Goal: Information Seeking & Learning: Find specific fact

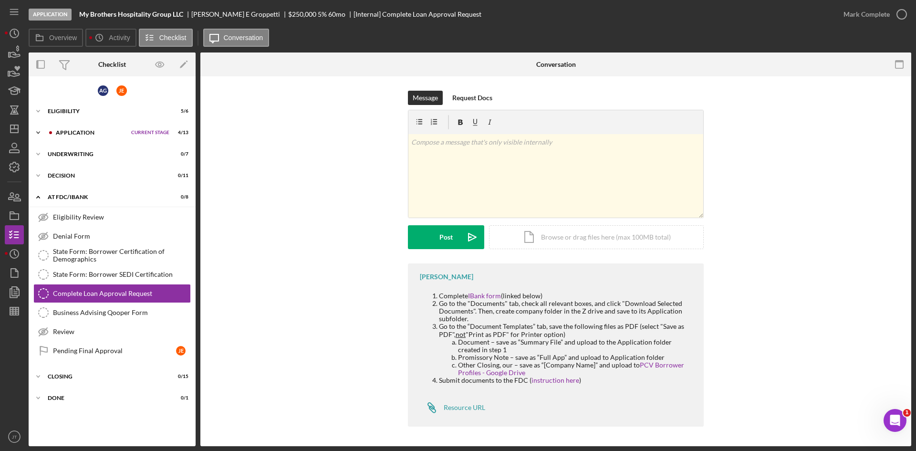
click at [72, 135] on div "Application" at bounding box center [91, 133] width 71 height 6
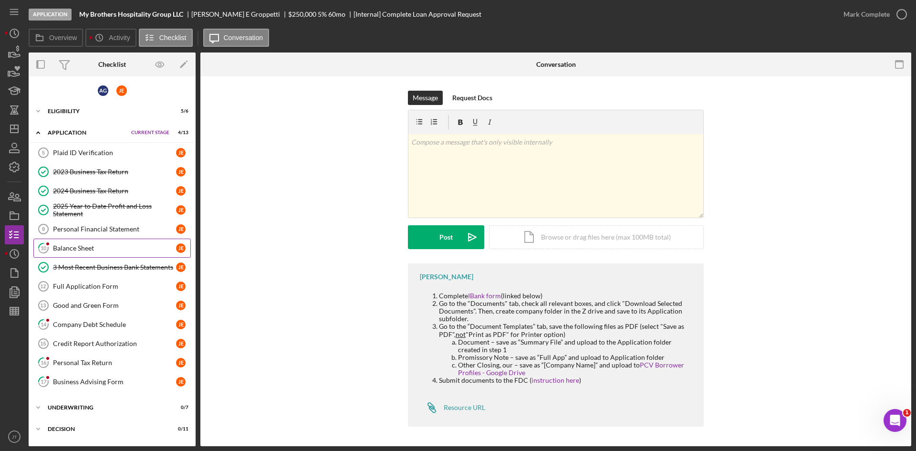
click at [87, 247] on div "Balance Sheet" at bounding box center [114, 248] width 123 height 8
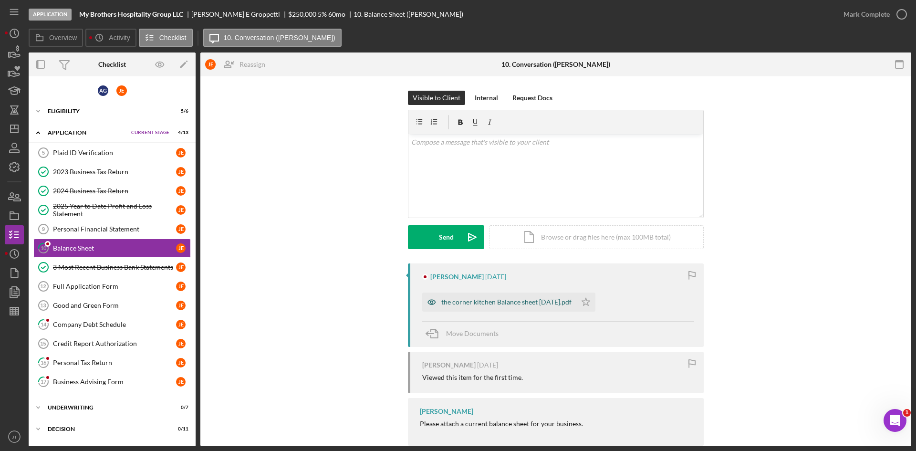
click at [457, 299] on div "the corner kitchen Balance sheet [DATE].pdf" at bounding box center [506, 302] width 130 height 8
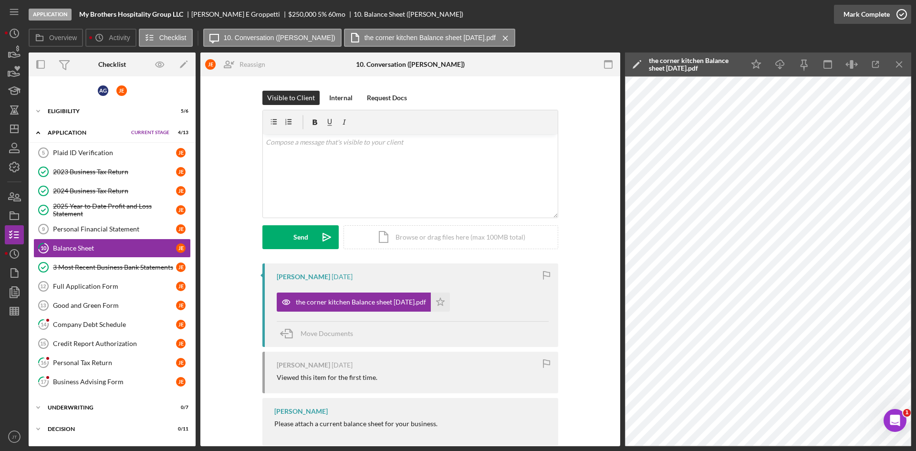
click at [457, 22] on div "Mark Complete" at bounding box center [867, 14] width 46 height 19
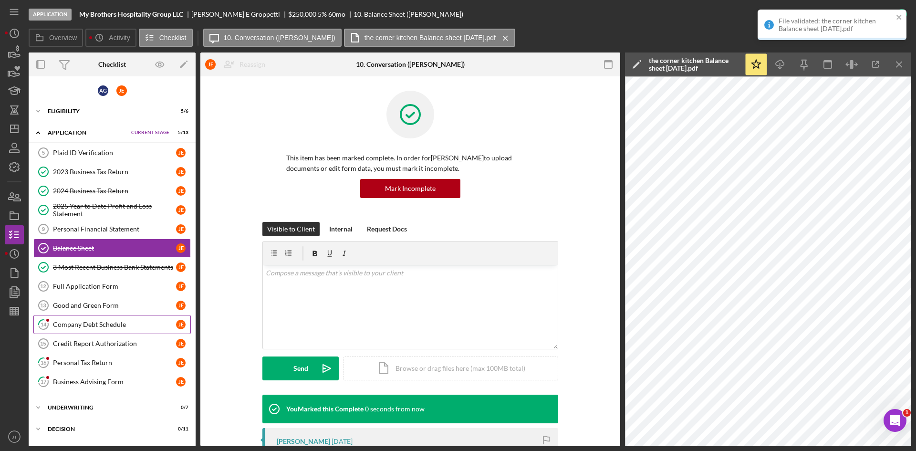
click at [75, 327] on div "Company Debt Schedule" at bounding box center [114, 325] width 123 height 8
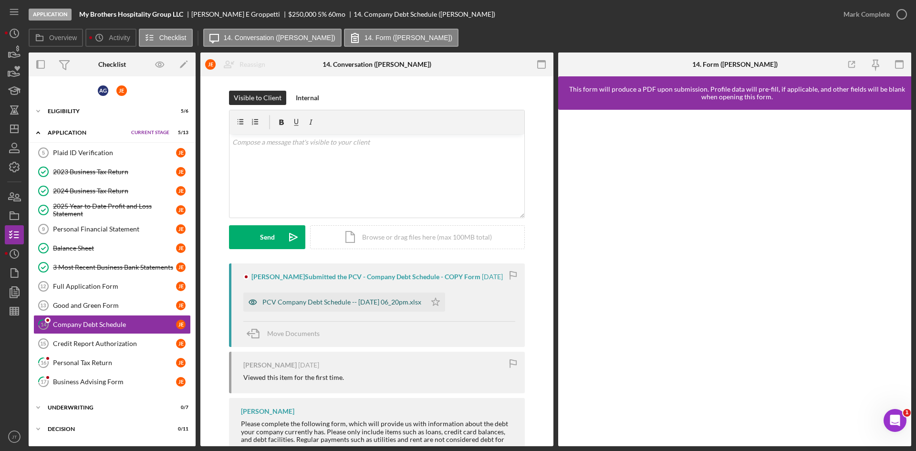
click at [374, 296] on div "PCV Company Debt Schedule -- [DATE] 06_20pm.xlsx" at bounding box center [334, 301] width 183 height 19
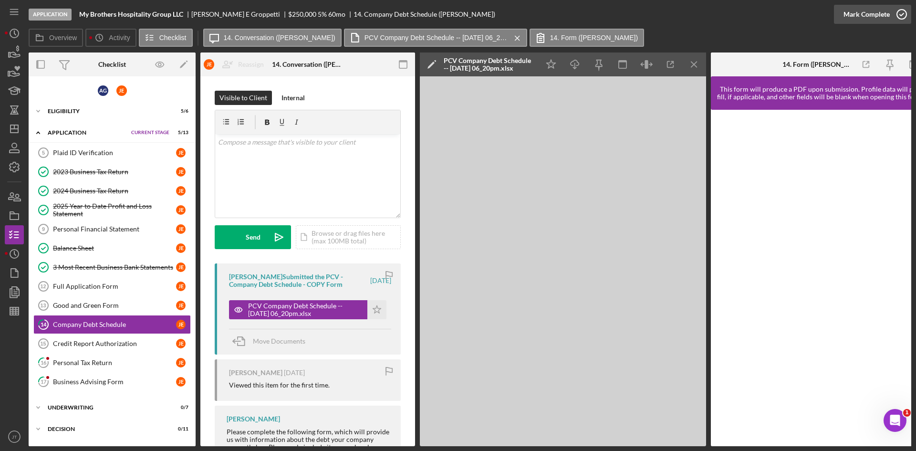
click at [457, 19] on div "Mark Complete" at bounding box center [867, 14] width 46 height 19
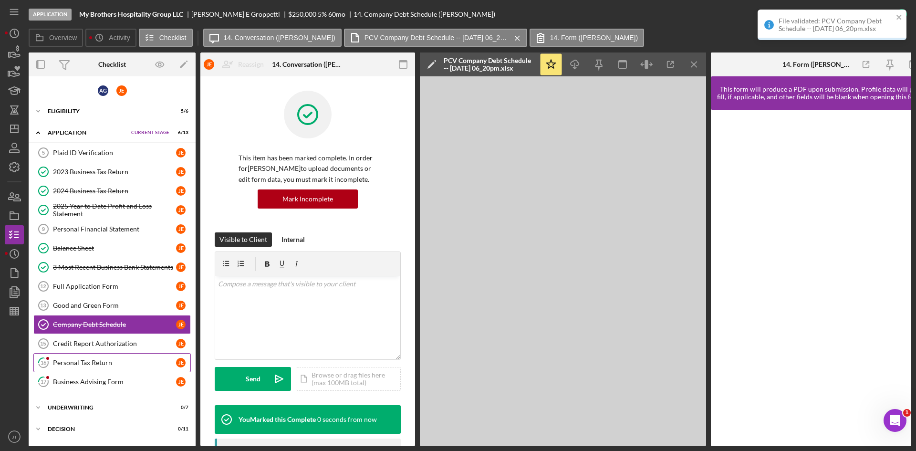
click at [76, 367] on link "16 Personal Tax Return [PERSON_NAME]" at bounding box center [111, 362] width 157 height 19
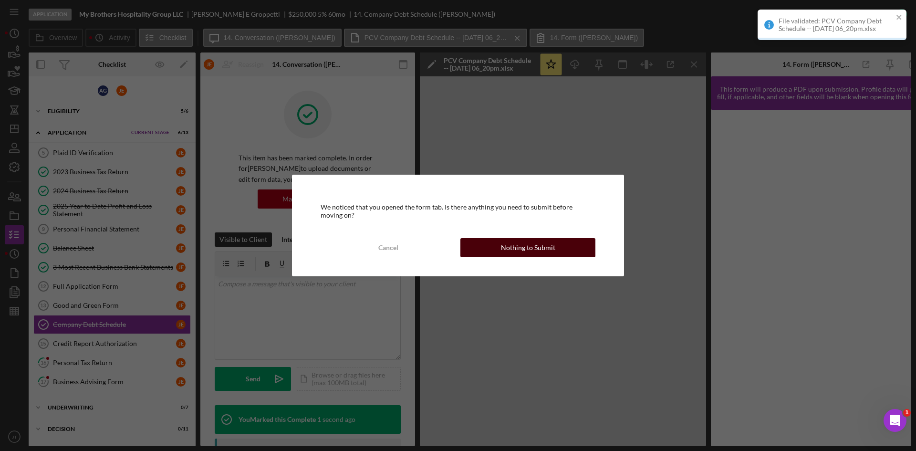
click at [457, 246] on div "Nothing to Submit" at bounding box center [528, 247] width 54 height 19
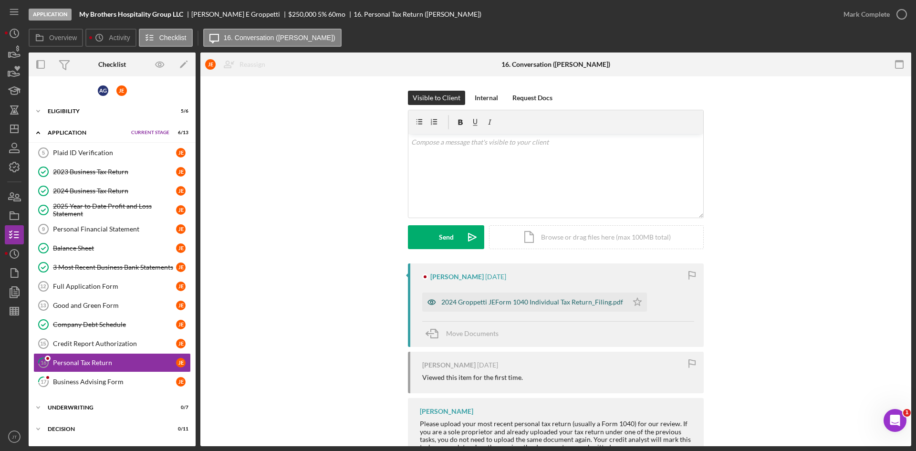
click at [457, 303] on div "2024 Groppetti JEForm 1040 Individual Tax Return_Filing.pdf" at bounding box center [532, 302] width 182 height 8
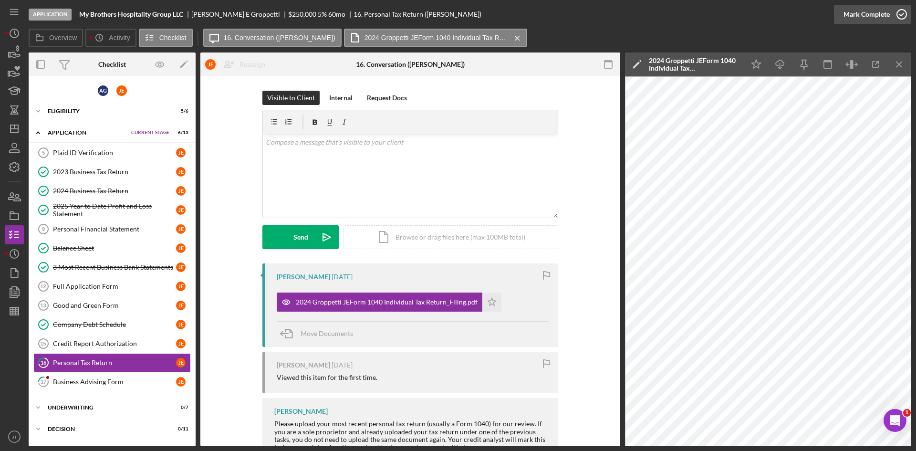
click at [457, 10] on div "Mark Complete" at bounding box center [867, 14] width 46 height 19
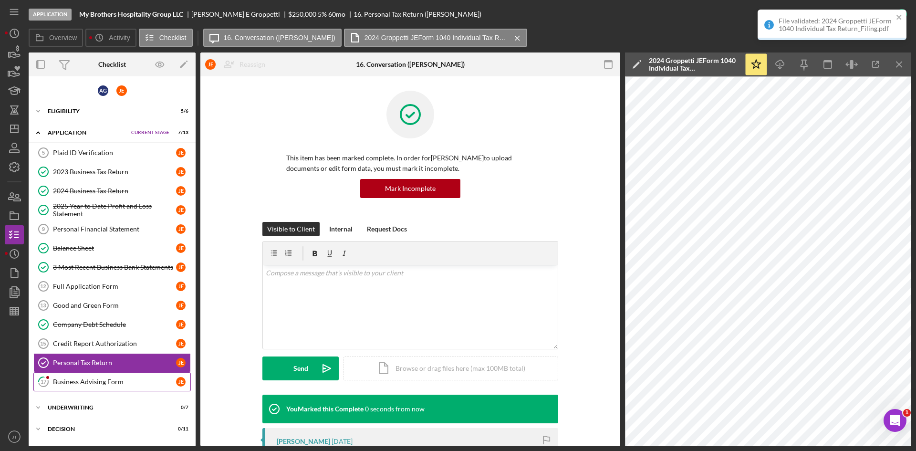
click at [101, 378] on div "Business Advising Form" at bounding box center [114, 382] width 123 height 8
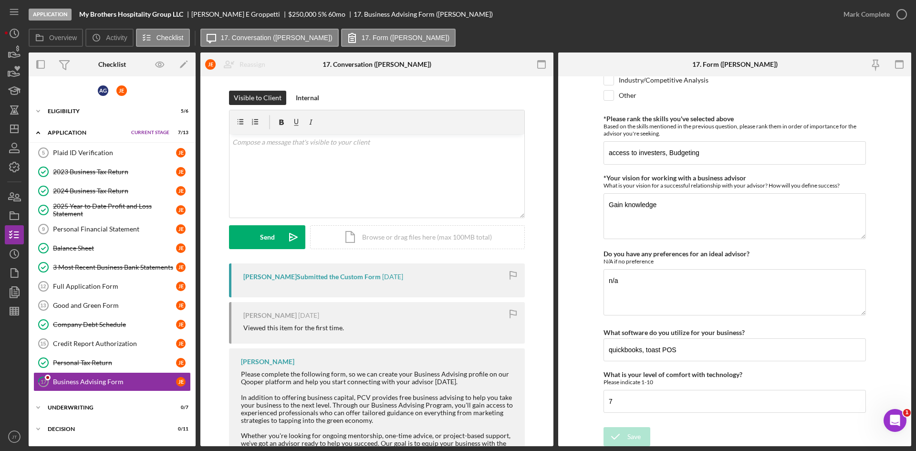
scroll to position [783, 0]
click at [457, 11] on div "Mark Complete" at bounding box center [867, 14] width 46 height 19
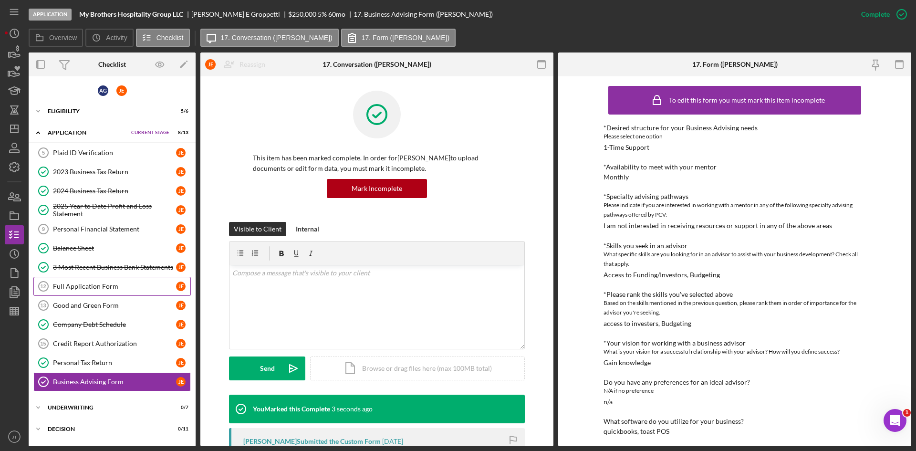
click at [109, 282] on link "Full Application Form 12 Full Application Form [PERSON_NAME]" at bounding box center [111, 286] width 157 height 19
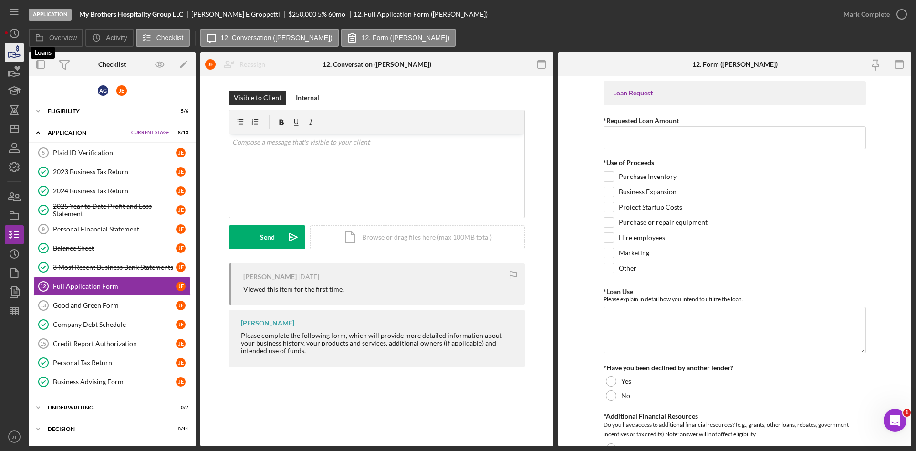
click at [17, 52] on icon "button" at bounding box center [14, 53] width 24 height 24
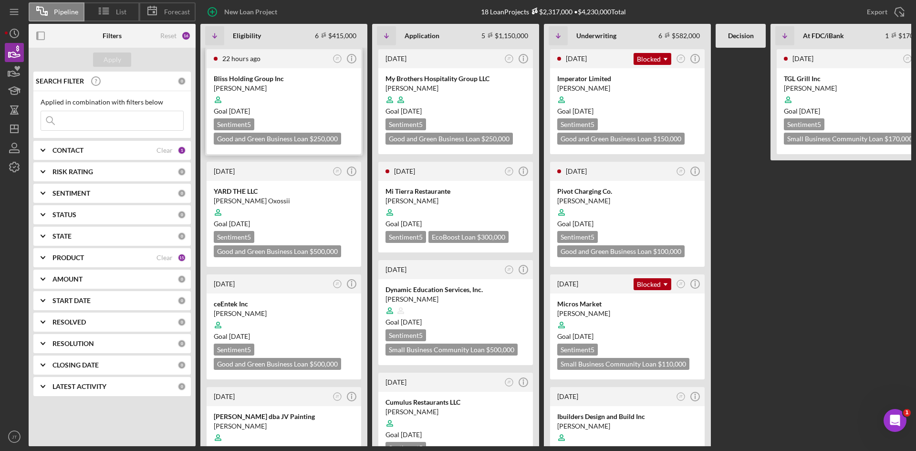
click at [302, 89] on div "[PERSON_NAME]" at bounding box center [284, 88] width 140 height 10
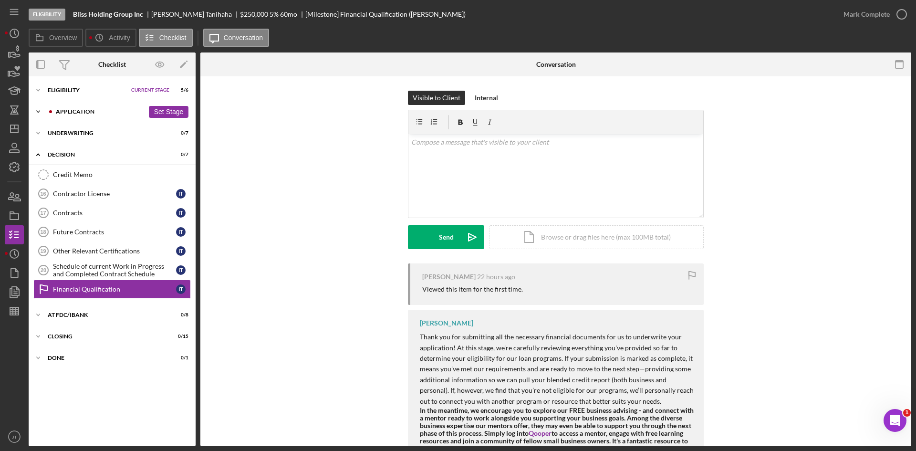
click at [77, 112] on div "Application" at bounding box center [100, 112] width 88 height 6
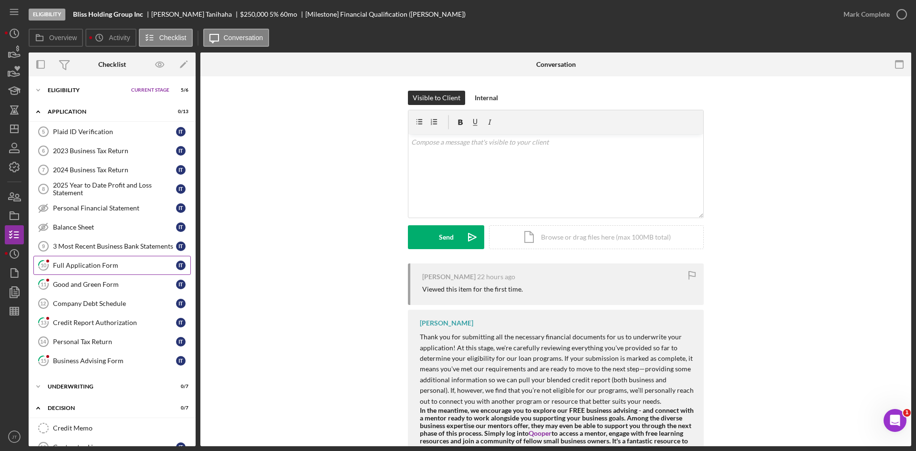
click at [80, 263] on div "Full Application Form" at bounding box center [114, 265] width 123 height 8
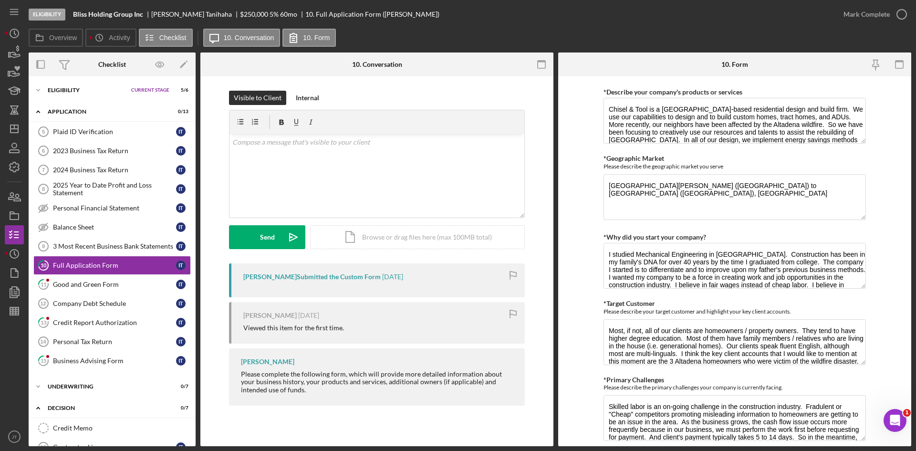
scroll to position [1760, 0]
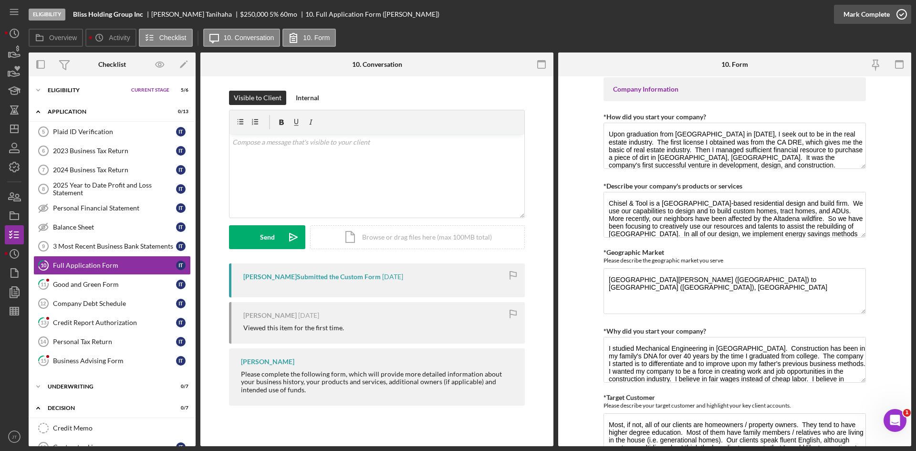
click at [457, 18] on div "Mark Complete" at bounding box center [867, 14] width 46 height 19
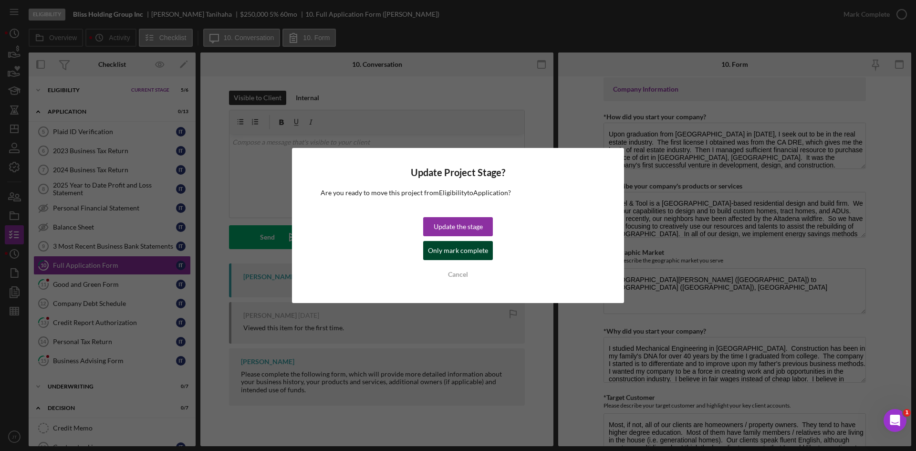
click at [457, 249] on div "Only mark complete" at bounding box center [458, 250] width 60 height 19
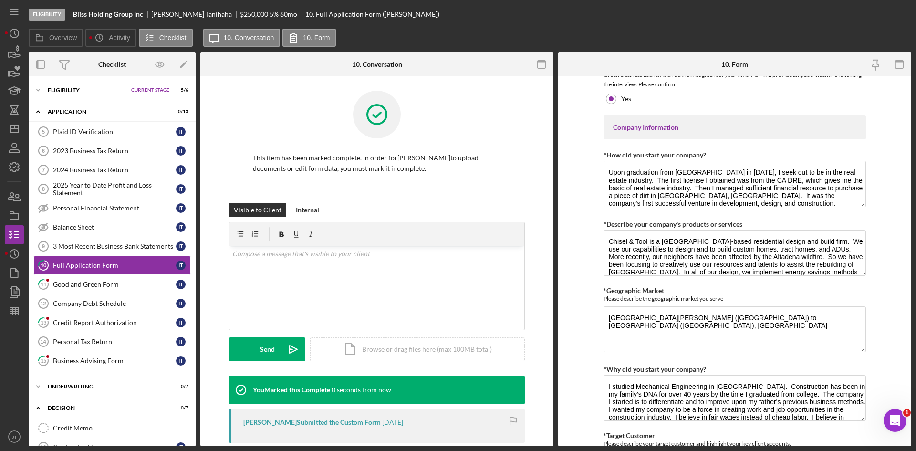
scroll to position [1798, 0]
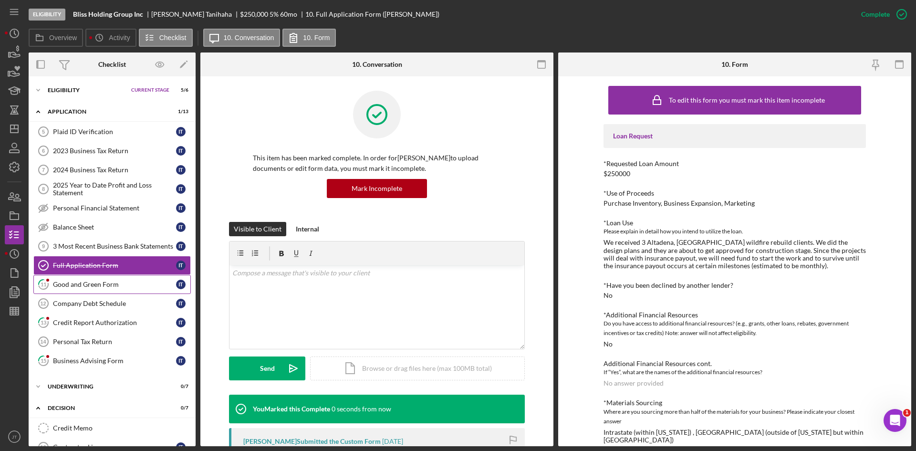
click at [98, 286] on div "Good and Green Form" at bounding box center [114, 285] width 123 height 8
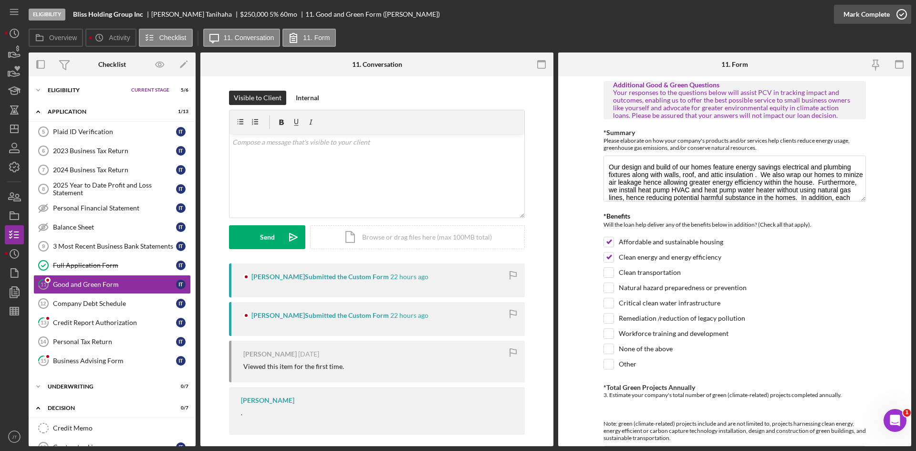
click at [457, 16] on div "Mark Complete" at bounding box center [867, 14] width 46 height 19
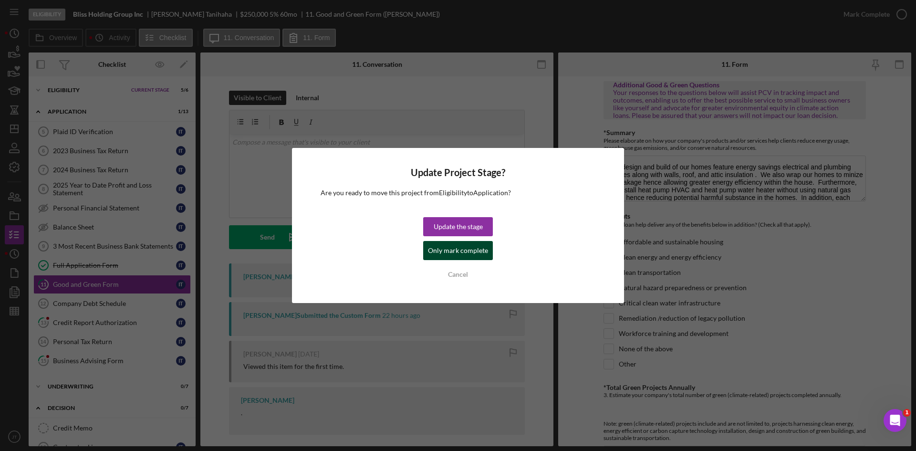
click at [457, 249] on div "Only mark complete" at bounding box center [458, 250] width 60 height 19
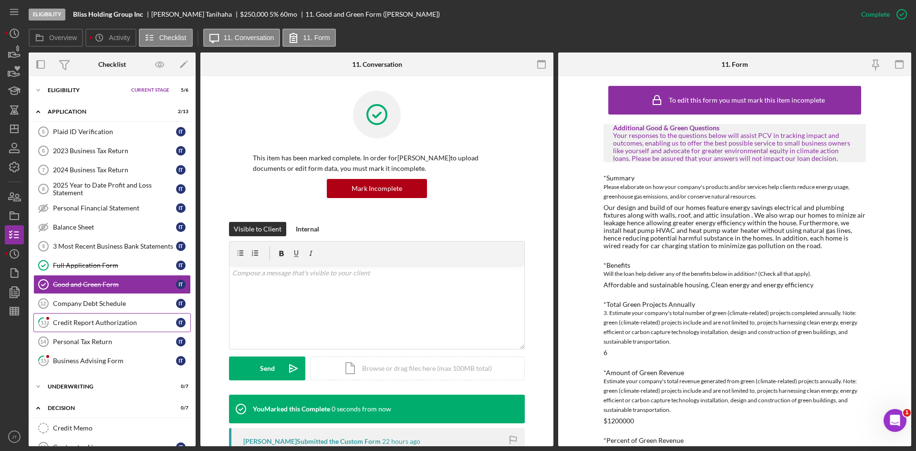
click at [76, 317] on link "13 Credit Report Authorization I T" at bounding box center [111, 322] width 157 height 19
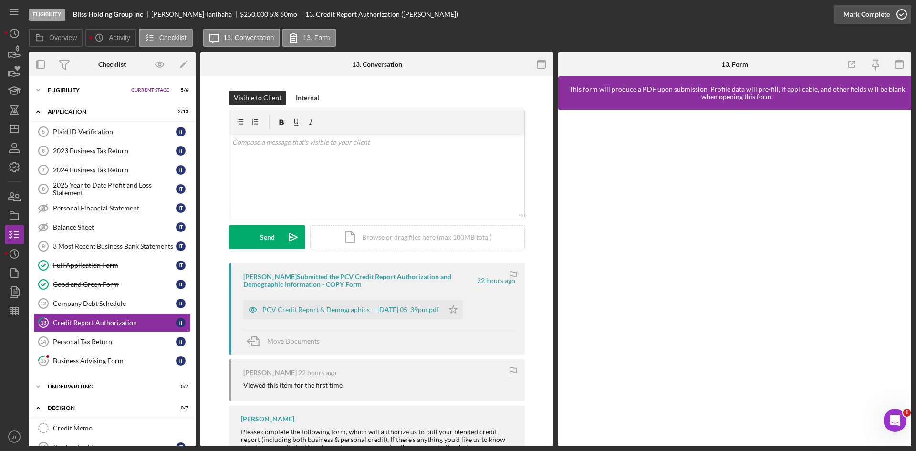
click at [457, 9] on div "Mark Complete" at bounding box center [867, 14] width 46 height 19
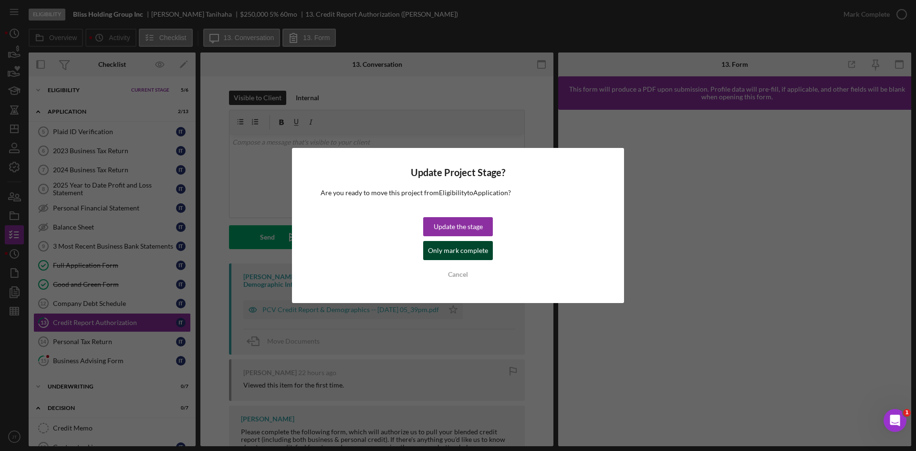
click at [457, 253] on div "Only mark complete" at bounding box center [458, 250] width 60 height 19
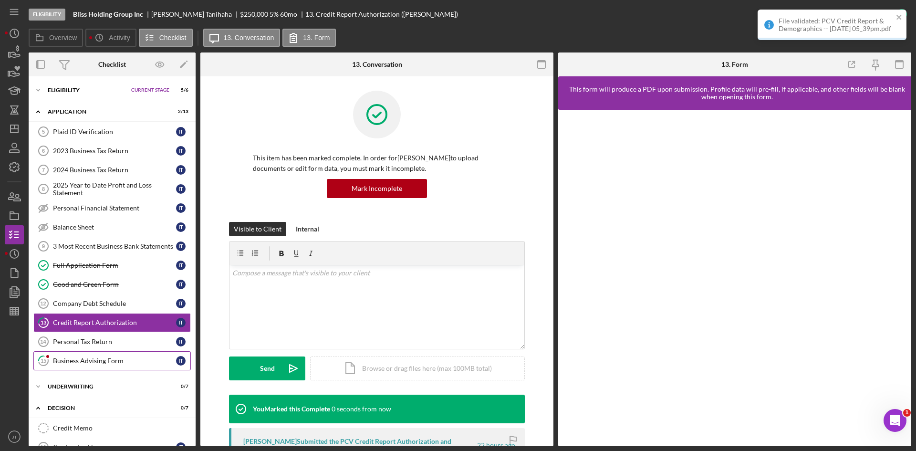
click at [100, 357] on div "Business Advising Form" at bounding box center [114, 361] width 123 height 8
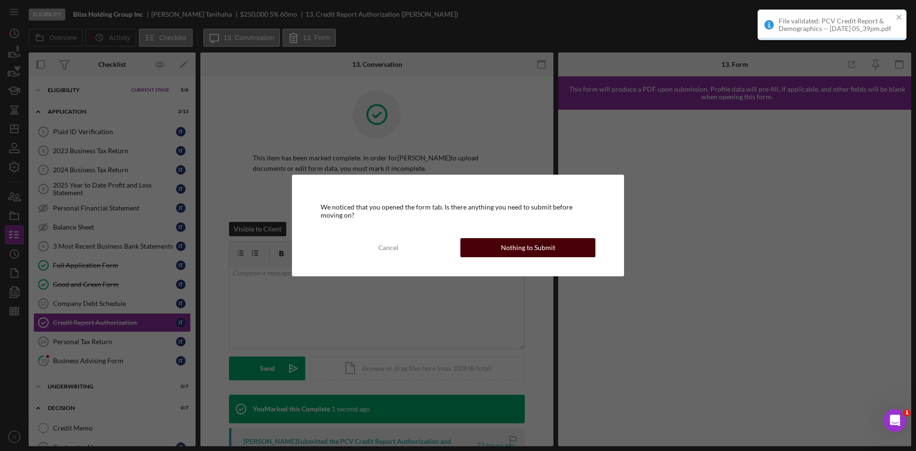
click at [457, 246] on div "Nothing to Submit" at bounding box center [528, 247] width 54 height 19
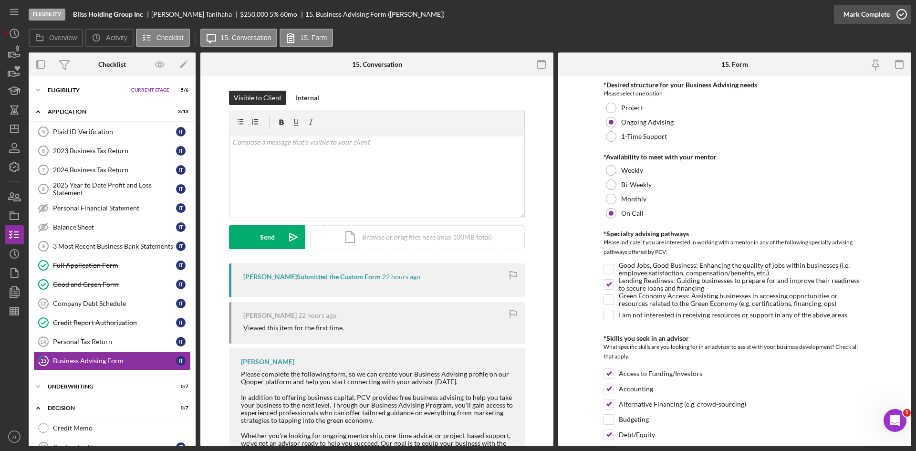
click at [457, 23] on div "Mark Complete" at bounding box center [867, 14] width 46 height 19
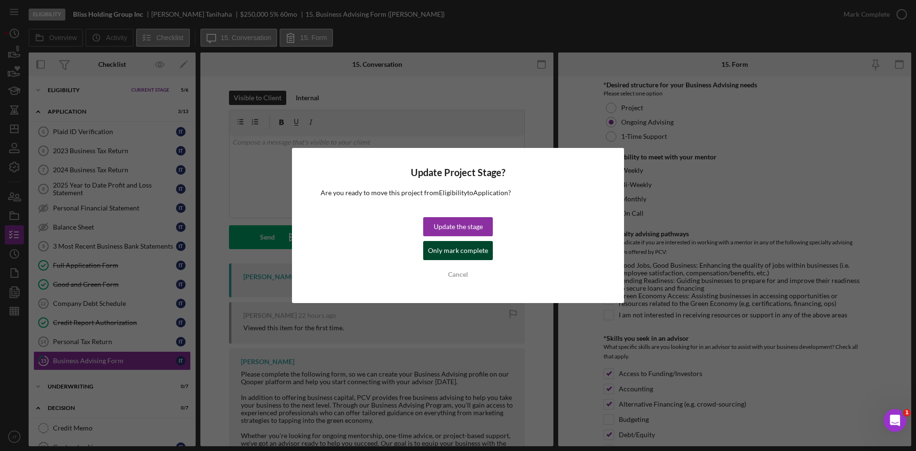
click at [456, 250] on div "Only mark complete" at bounding box center [458, 250] width 60 height 19
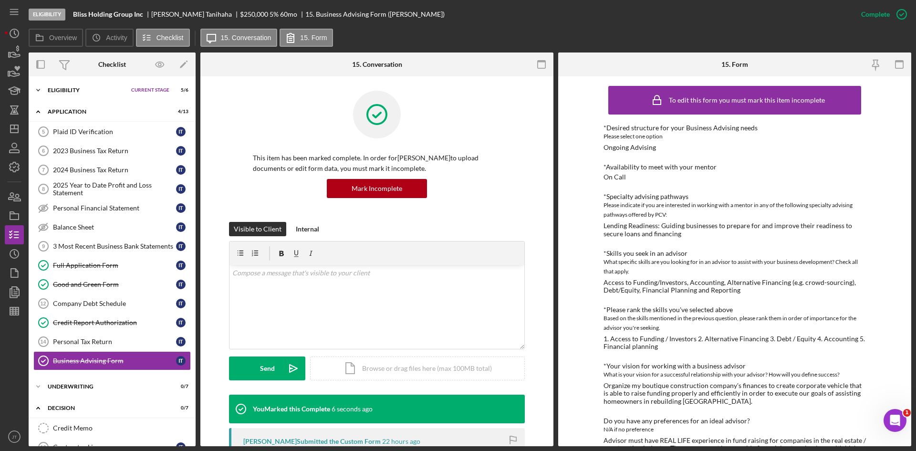
click at [78, 90] on div "Eligibility" at bounding box center [87, 90] width 79 height 6
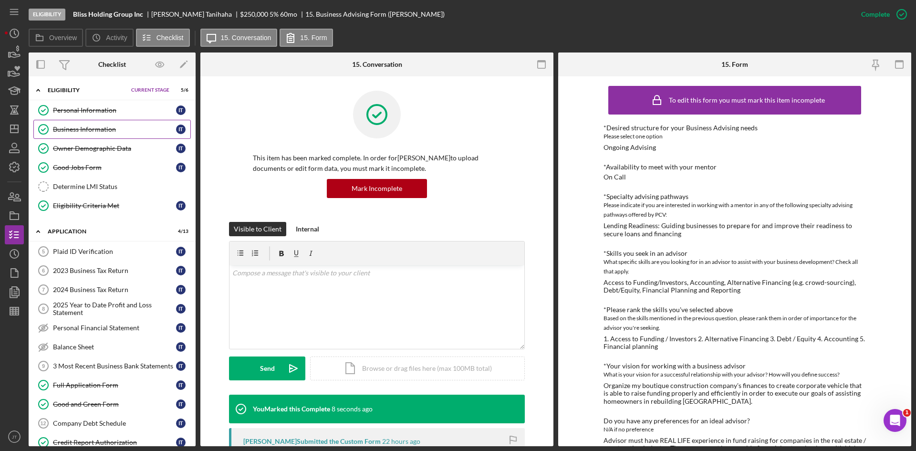
click at [69, 128] on div "Business Information" at bounding box center [114, 129] width 123 height 8
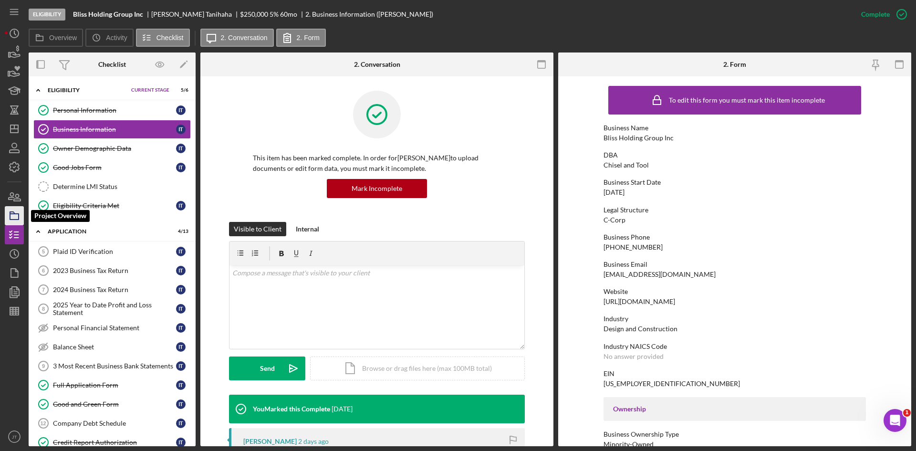
click at [17, 215] on icon "button" at bounding box center [14, 216] width 24 height 24
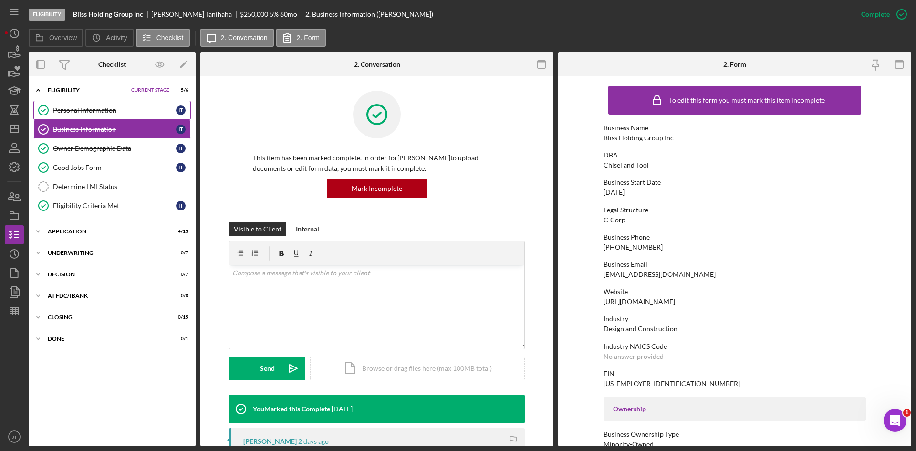
click at [83, 101] on link "Personal Information Personal Information I T" at bounding box center [111, 110] width 157 height 19
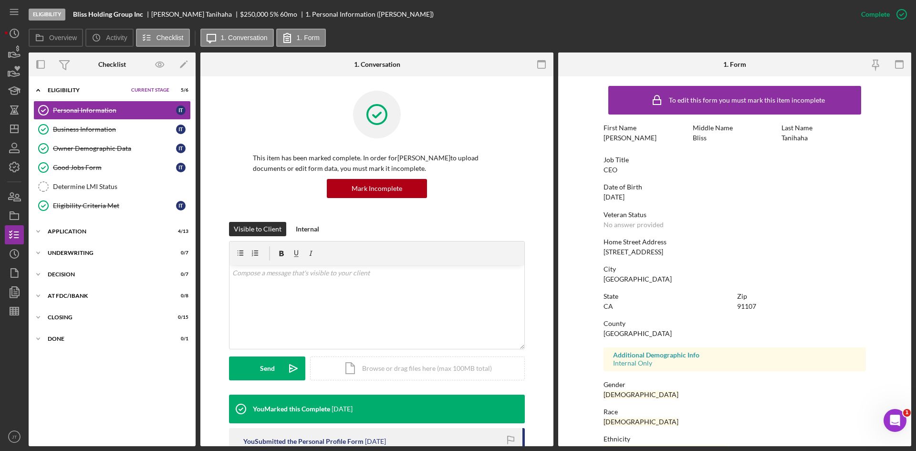
click at [77, 93] on div "Eligibility" at bounding box center [87, 90] width 79 height 6
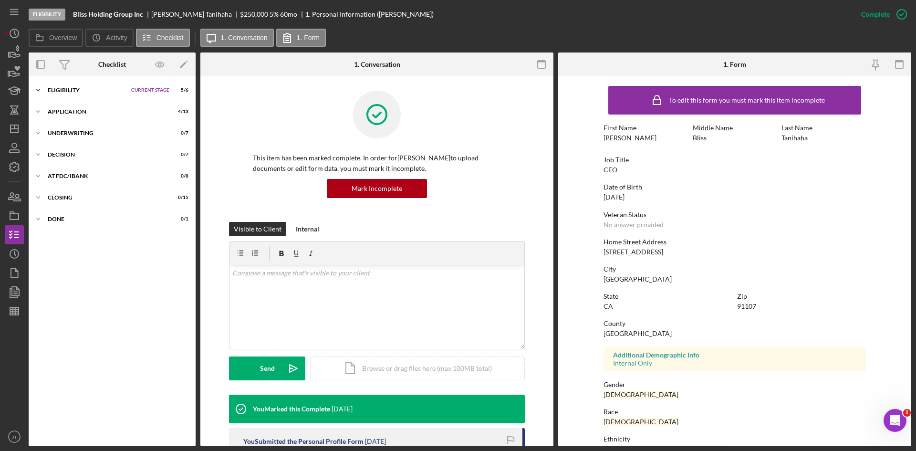
click at [80, 92] on div "Eligibility" at bounding box center [87, 90] width 79 height 6
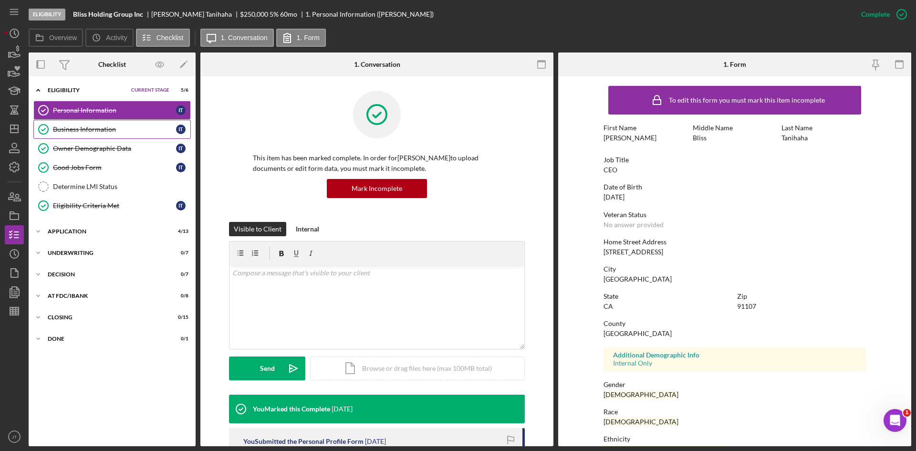
click at [79, 137] on link "Business Information Business Information I T" at bounding box center [111, 129] width 157 height 19
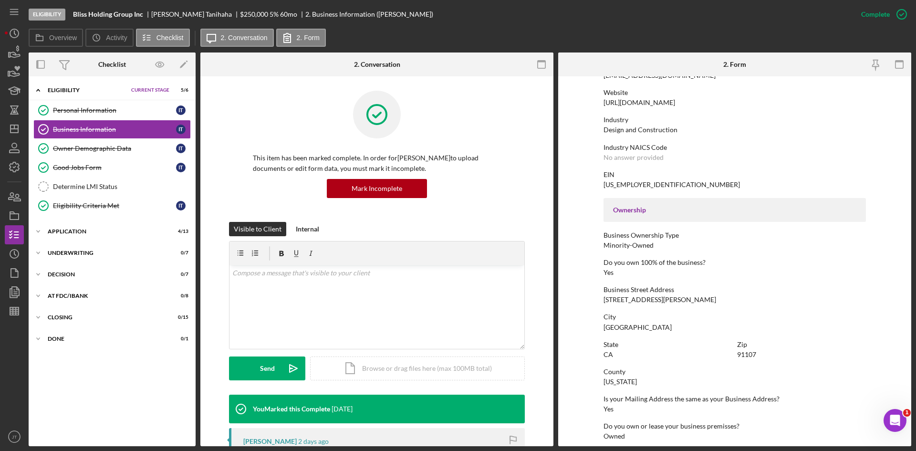
scroll to position [199, 0]
drag, startPoint x: 736, startPoint y: 355, endPoint x: 757, endPoint y: 355, distance: 20.5
click at [457, 355] on div "Zip 91107" at bounding box center [801, 349] width 129 height 18
copy div "91107"
click at [16, 49] on icon "button" at bounding box center [14, 53] width 24 height 24
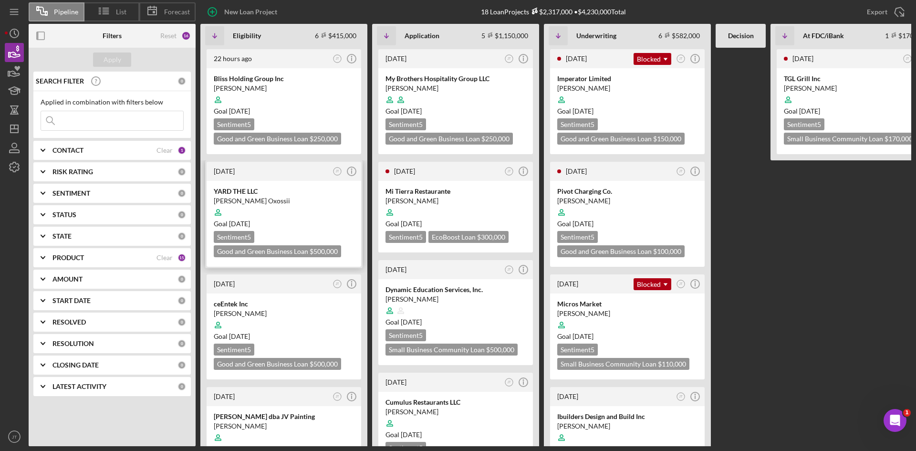
click at [283, 208] on div at bounding box center [284, 212] width 140 height 18
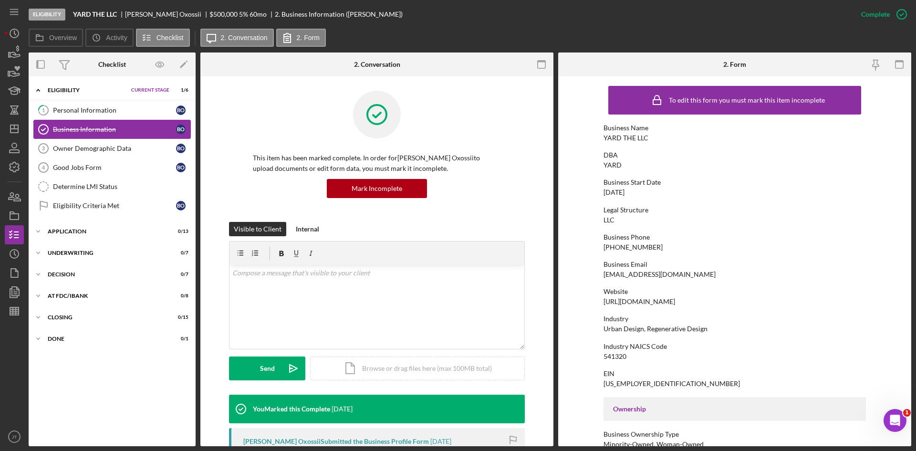
click at [92, 120] on link "Business Information Business Information B O" at bounding box center [111, 129] width 157 height 19
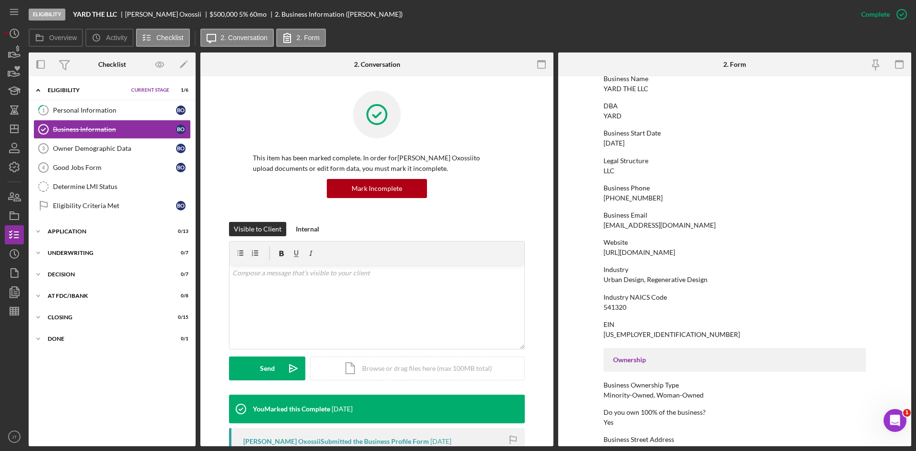
scroll to position [50, 0]
drag, startPoint x: 628, startPoint y: 306, endPoint x: 588, endPoint y: 305, distance: 40.1
click at [457, 305] on form "To edit this form you must mark this item incomplete Business Name YARD THE LLC…" at bounding box center [734, 261] width 353 height 370
copy div "541320"
click at [249, 184] on div "This item has been marked complete. In order for [PERSON_NAME] Oxossii to uploa…" at bounding box center [377, 156] width 296 height 131
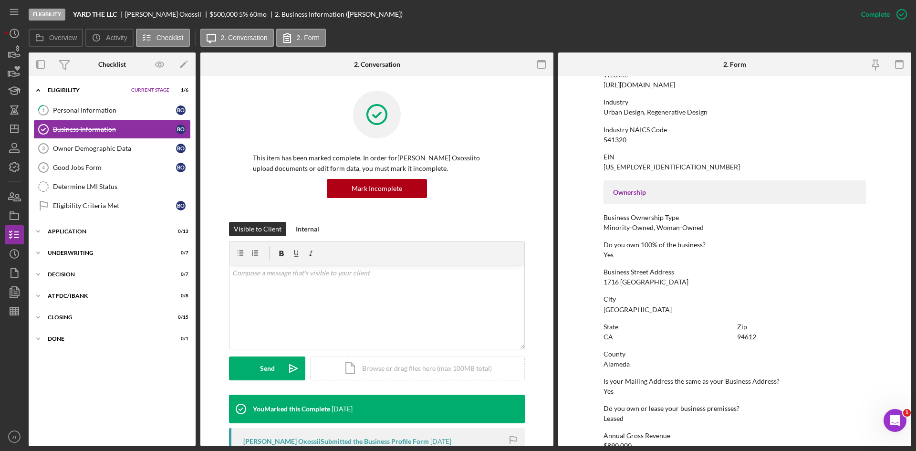
scroll to position [0, 0]
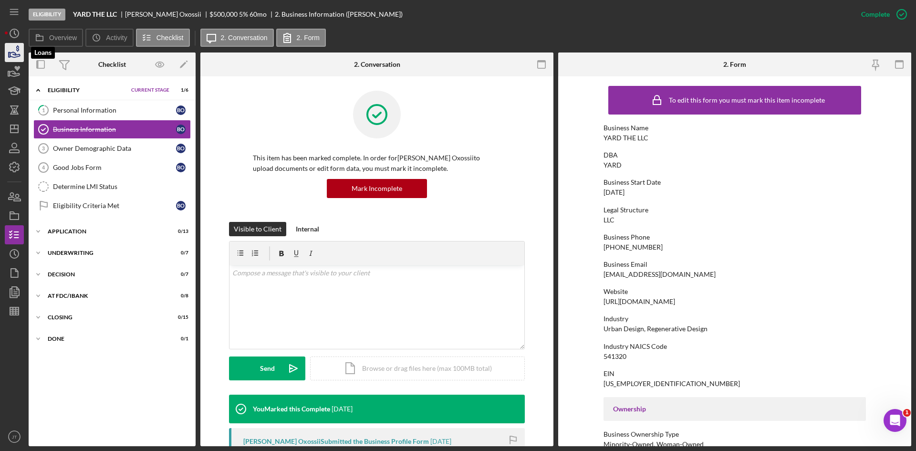
click at [10, 48] on icon "button" at bounding box center [14, 53] width 24 height 24
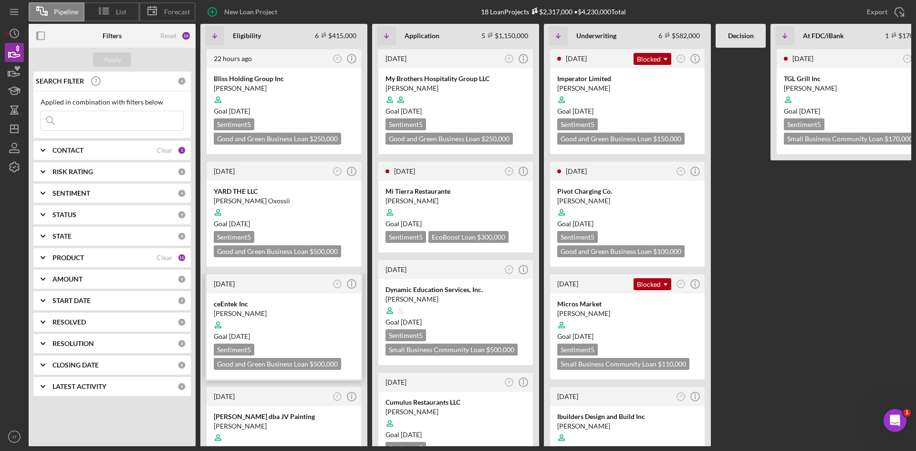
click at [269, 313] on div "[PERSON_NAME]" at bounding box center [284, 314] width 140 height 10
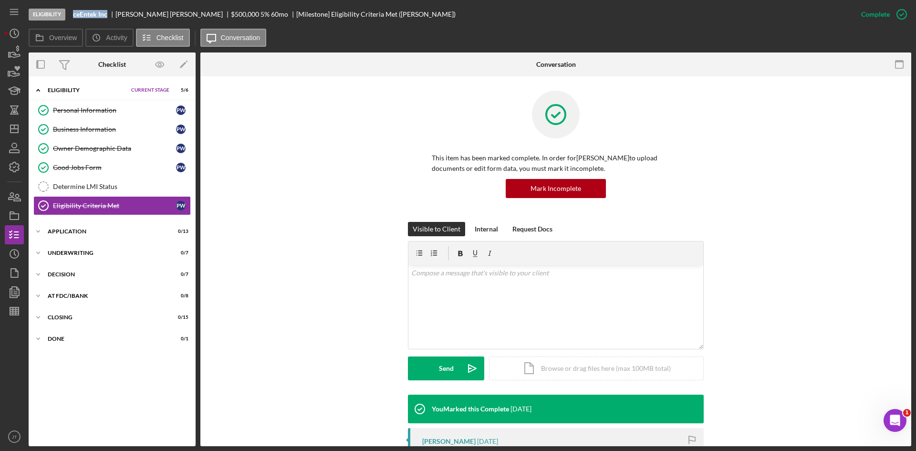
drag, startPoint x: 73, startPoint y: 14, endPoint x: 109, endPoint y: 18, distance: 35.9
click at [109, 18] on div "Eligibility ceEntek Inc [PERSON_NAME] $500,000 $150,000 5 % 60 mo [Milestone] E…" at bounding box center [440, 14] width 823 height 29
copy b "ceEntek Inc"
click at [113, 131] on div "Business Information" at bounding box center [114, 129] width 123 height 8
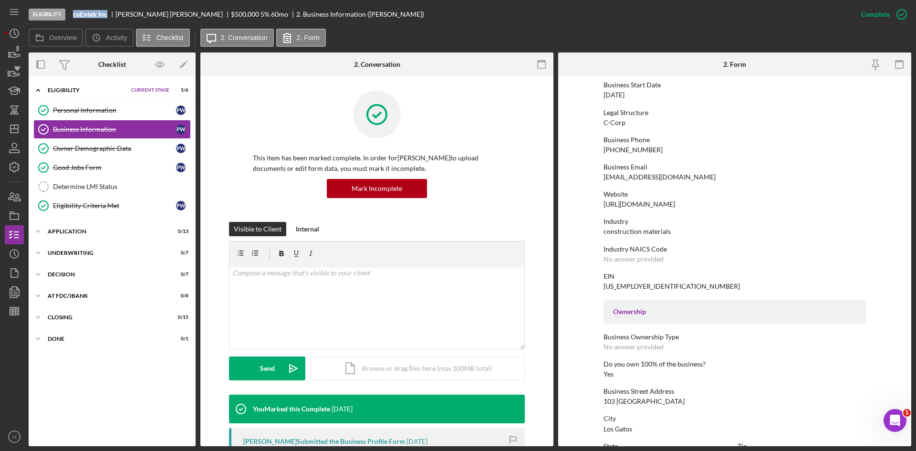
scroll to position [101, 0]
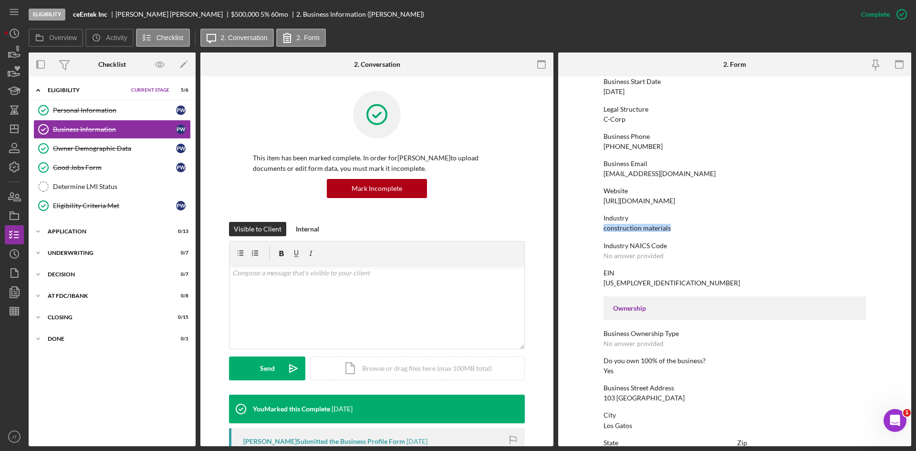
drag, startPoint x: 602, startPoint y: 228, endPoint x: 676, endPoint y: 230, distance: 74.0
click at [457, 230] on div "Industry construction materials" at bounding box center [735, 223] width 262 height 18
copy div "construction materials"
click at [352, 280] on div "v Color teal Color pink Remove color Add row above Add row below Add column bef…" at bounding box center [377, 306] width 295 height 83
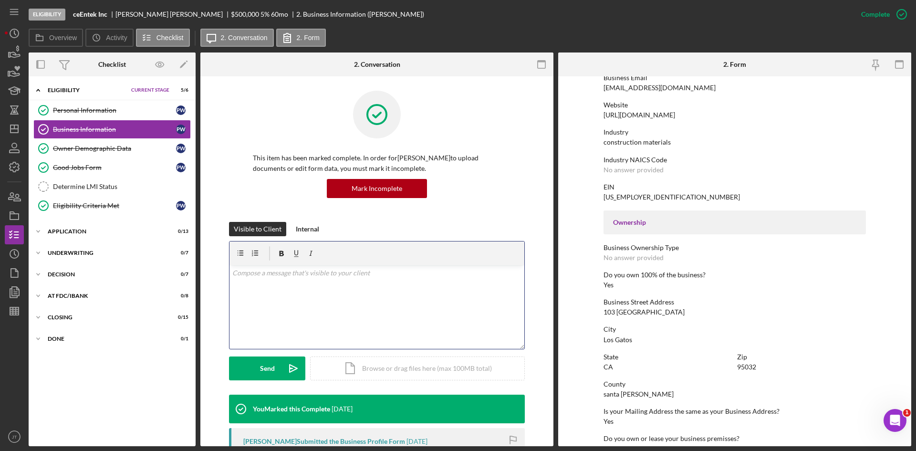
scroll to position [187, 0]
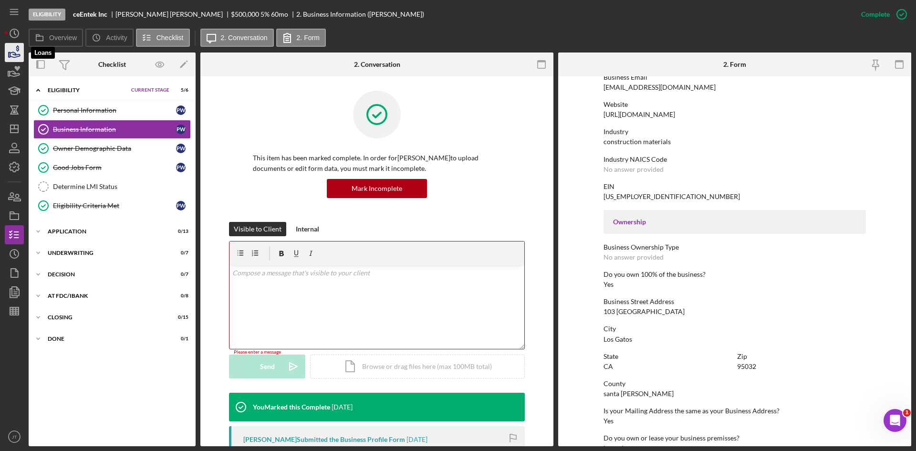
click at [12, 50] on icon "button" at bounding box center [14, 53] width 24 height 24
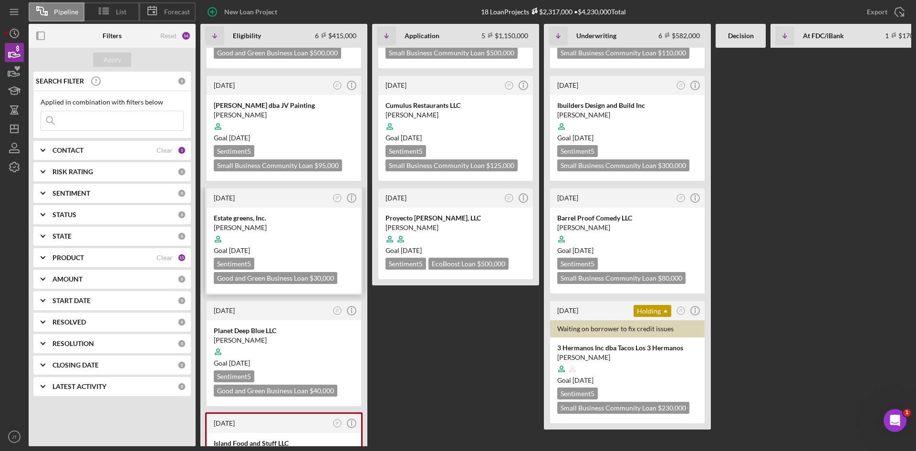
scroll to position [325, 0]
click at [292, 229] on div at bounding box center [284, 238] width 140 height 18
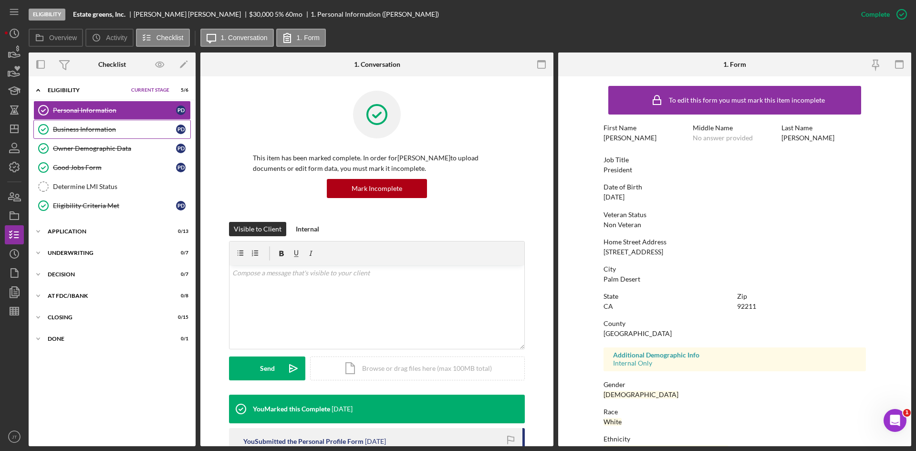
click at [99, 125] on div "Business Information" at bounding box center [114, 129] width 123 height 8
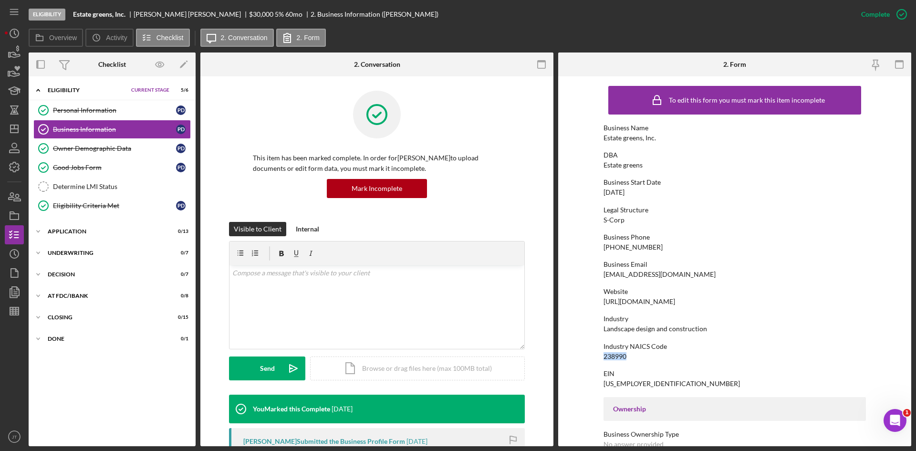
drag, startPoint x: 600, startPoint y: 357, endPoint x: 626, endPoint y: 357, distance: 25.3
click at [457, 357] on form "To edit this form you must mark this item incomplete Business Name Estate green…" at bounding box center [734, 261] width 353 height 370
copy div "238990"
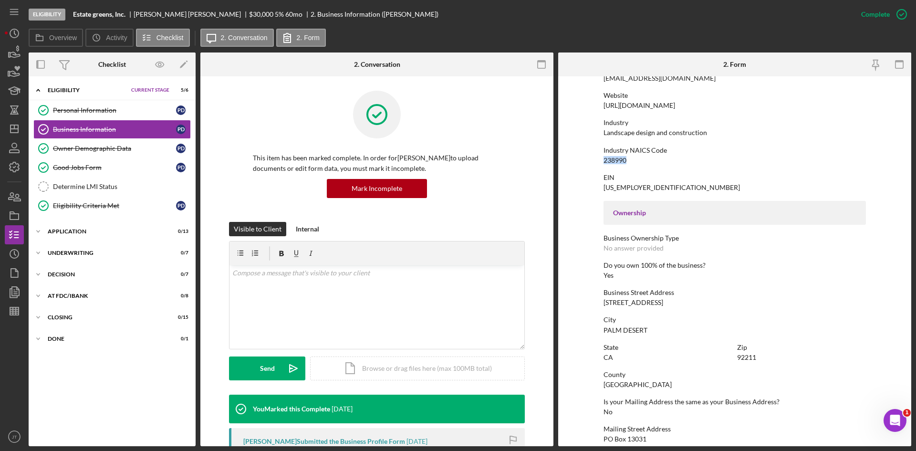
scroll to position [228, 0]
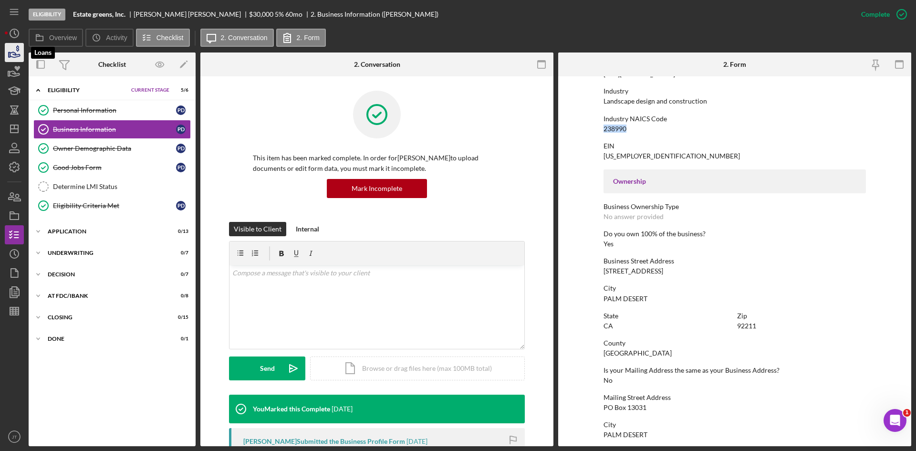
click at [9, 52] on polygon "button" at bounding box center [9, 54] width 1 height 5
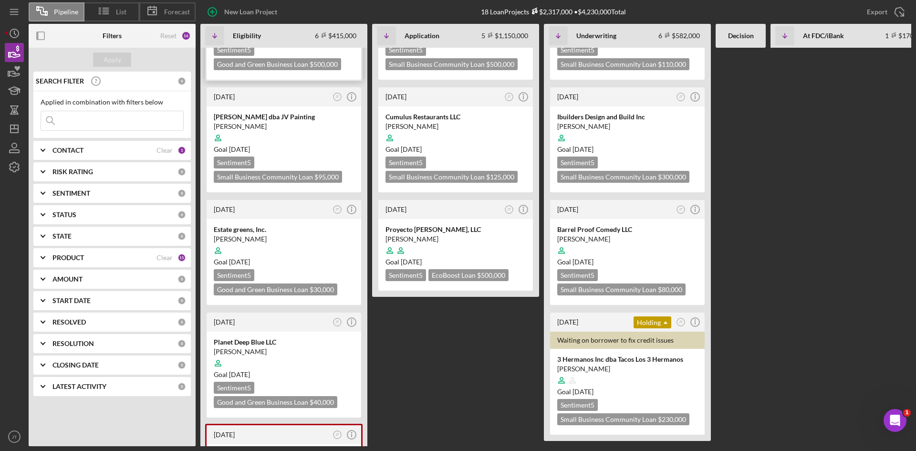
scroll to position [416, 0]
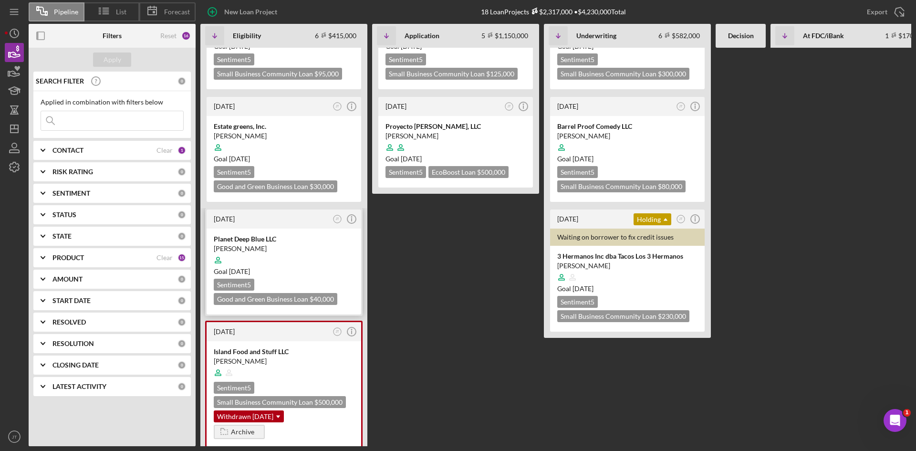
click at [286, 251] on div at bounding box center [284, 260] width 140 height 18
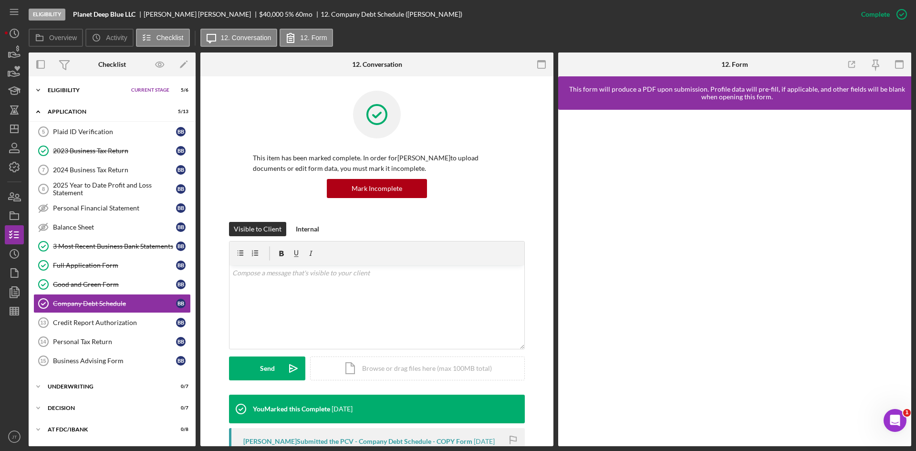
click at [73, 88] on div "Eligibility" at bounding box center [87, 90] width 79 height 6
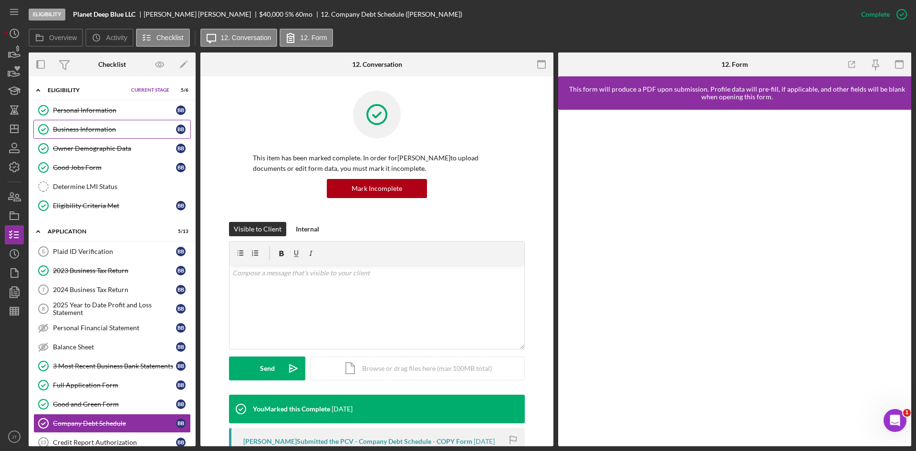
click at [75, 136] on link "Business Information Business Information B B" at bounding box center [111, 129] width 157 height 19
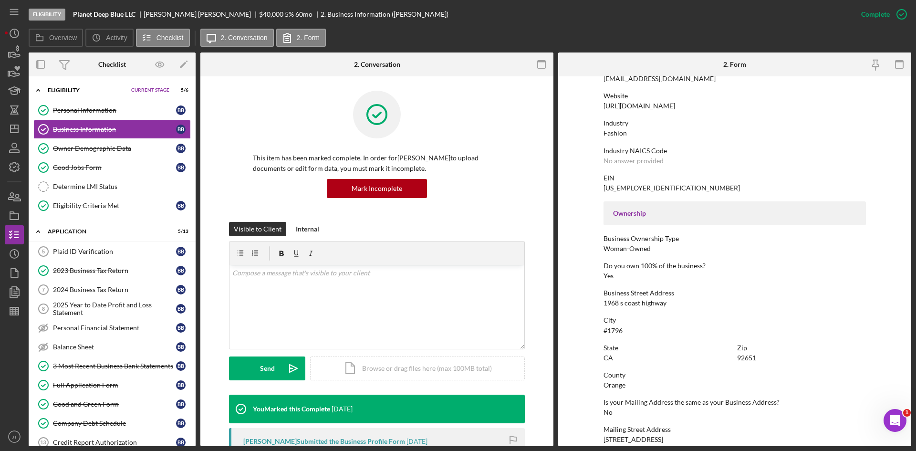
scroll to position [196, 0]
click at [14, 48] on icon "button" at bounding box center [14, 53] width 24 height 24
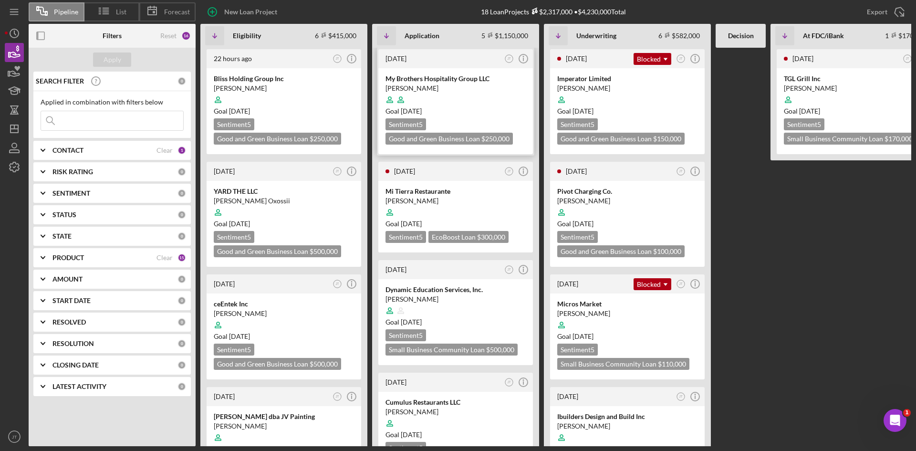
click at [457, 99] on div at bounding box center [456, 100] width 140 height 18
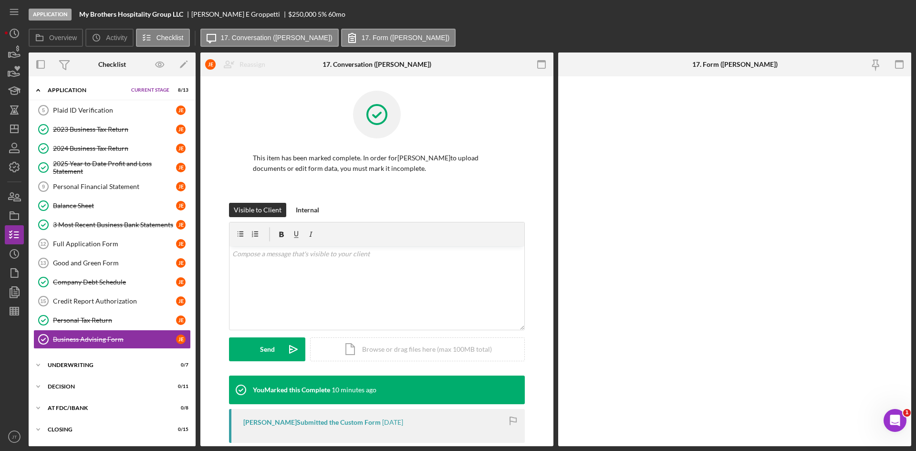
scroll to position [61, 0]
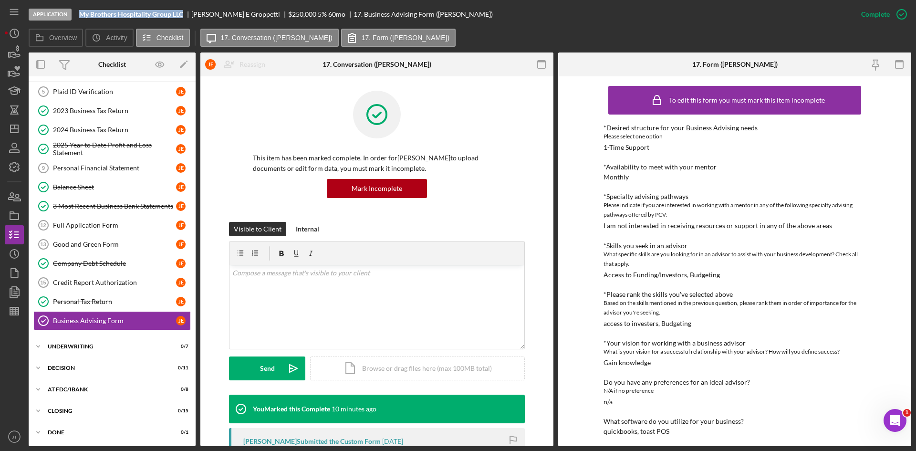
drag, startPoint x: 79, startPoint y: 12, endPoint x: 176, endPoint y: 21, distance: 97.2
click at [176, 21] on div "Application My Brothers Hospitality Group LLC [PERSON_NAME] $250,000 $100,000 5…" at bounding box center [440, 14] width 823 height 29
copy b "My Brothers Hospitality Group LLC"
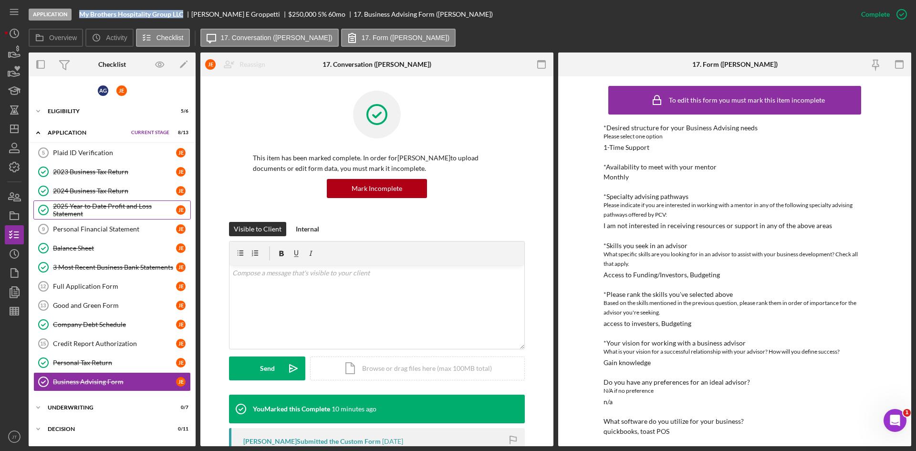
click at [87, 144] on link "Plaid ID Verification 5 Plaid ID Verification [PERSON_NAME]" at bounding box center [111, 152] width 157 height 19
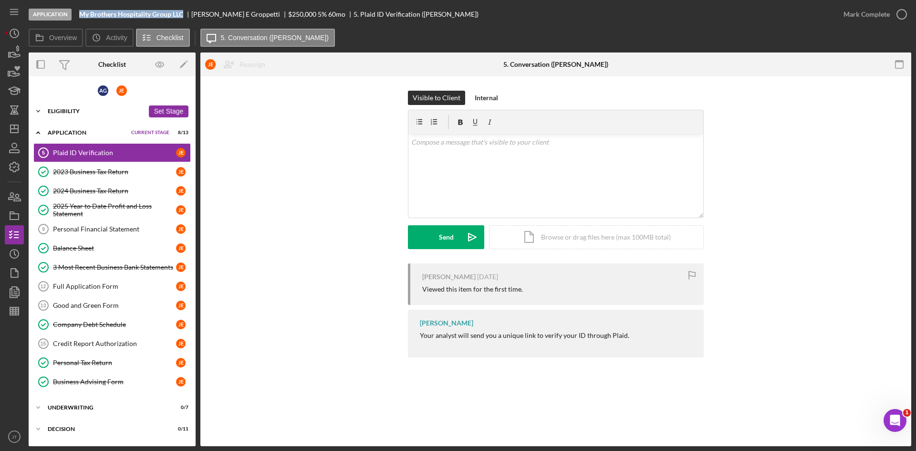
click at [78, 117] on div "Icon/Expander Eligibility 5 / 6 Set Stage" at bounding box center [112, 111] width 167 height 19
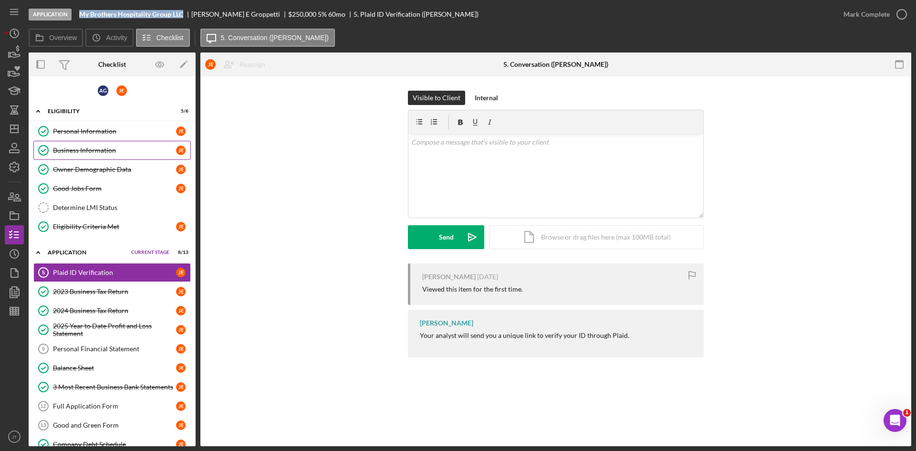
click at [100, 159] on link "Business Information Business Information [PERSON_NAME]" at bounding box center [111, 150] width 157 height 19
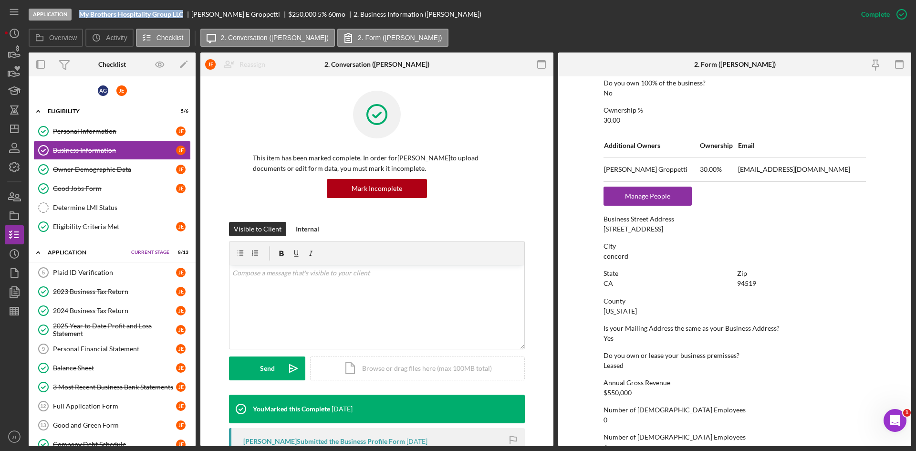
scroll to position [384, 0]
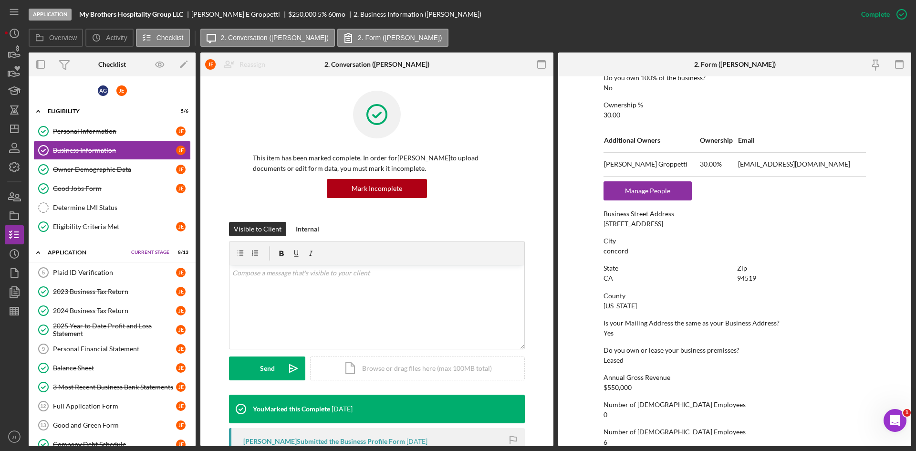
click at [264, 140] on div at bounding box center [377, 122] width 248 height 62
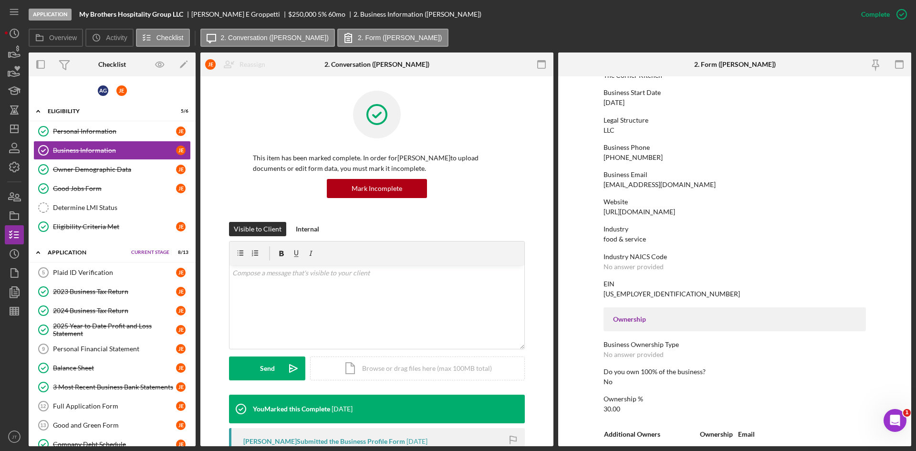
scroll to position [90, 0]
drag, startPoint x: 601, startPoint y: 241, endPoint x: 645, endPoint y: 241, distance: 44.4
click at [457, 241] on form "To edit this form you must mark this item incomplete Business Name My Brothers …" at bounding box center [734, 261] width 353 height 370
copy div "food & service"
click at [10, 51] on icon "button" at bounding box center [14, 53] width 24 height 24
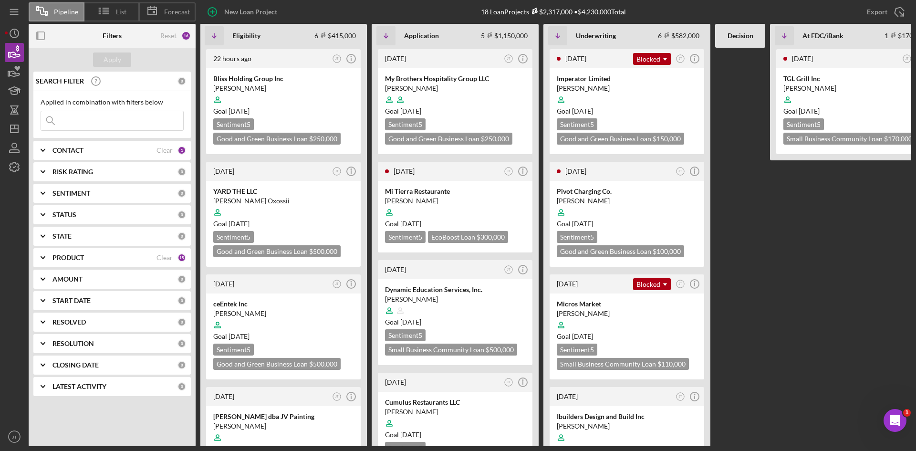
click at [373, 233] on div "[DATE] JT Icon/Info Mi Tierra Restaurante [PERSON_NAME] Goal [DATE] Sentiment 5…" at bounding box center [455, 209] width 167 height 98
click at [301, 99] on div at bounding box center [283, 100] width 140 height 18
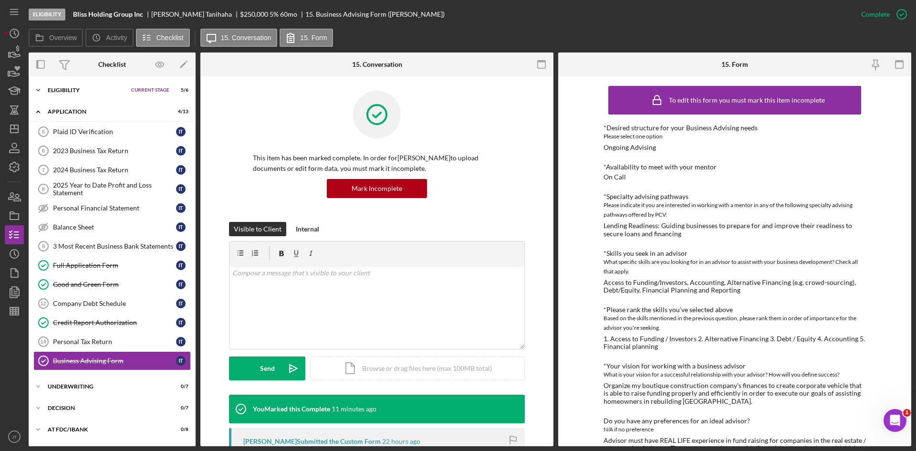
click at [65, 91] on div "Eligibility" at bounding box center [87, 90] width 79 height 6
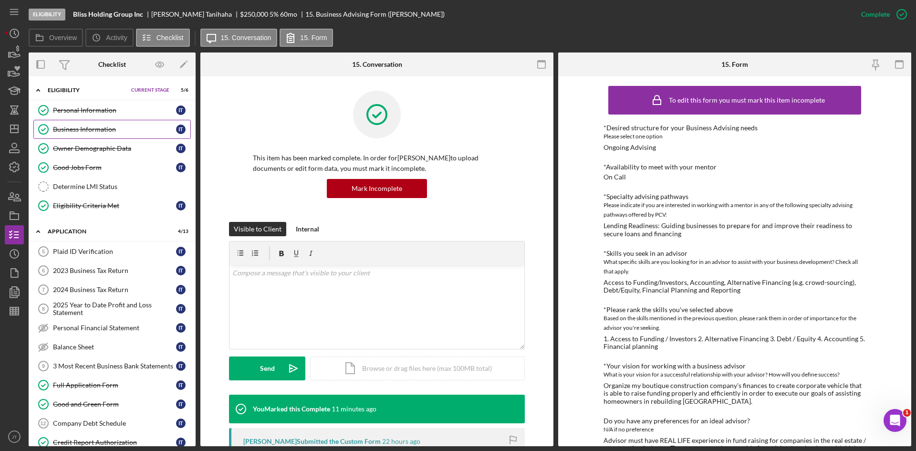
click at [84, 132] on div "Business Information" at bounding box center [114, 129] width 123 height 8
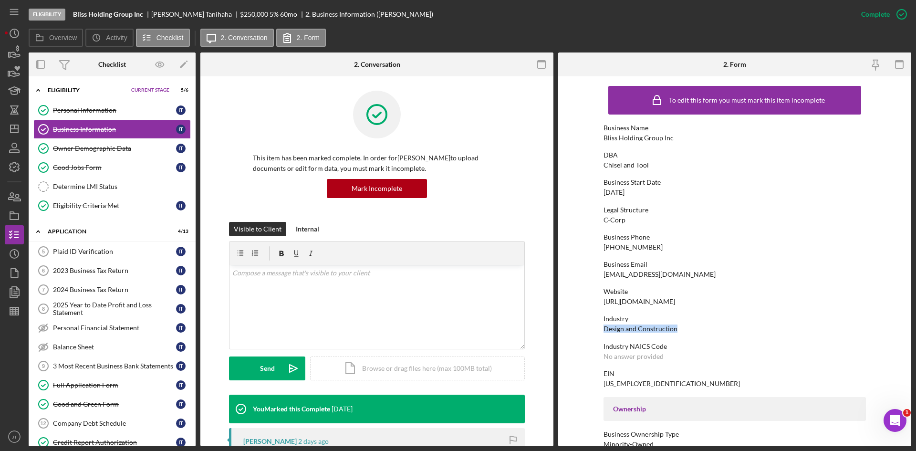
drag, startPoint x: 603, startPoint y: 329, endPoint x: 681, endPoint y: 331, distance: 77.8
click at [457, 331] on div "Industry Design and Construction" at bounding box center [735, 324] width 262 height 18
copy div "Design and Construction"
click at [16, 47] on icon "button" at bounding box center [14, 53] width 24 height 24
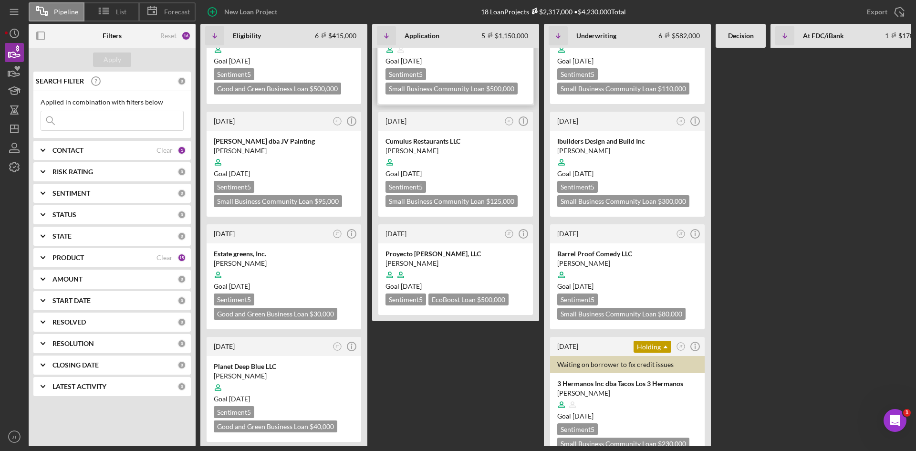
scroll to position [416, 0]
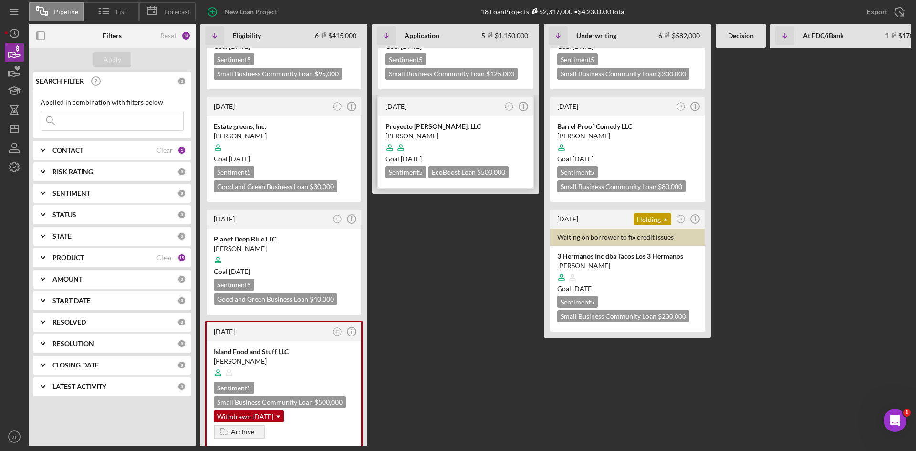
click at [457, 131] on div "[PERSON_NAME]" at bounding box center [456, 136] width 140 height 10
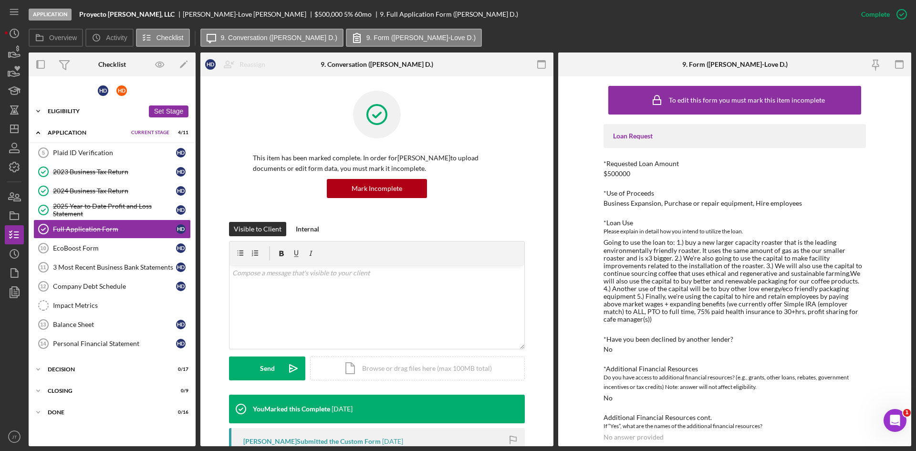
click at [91, 111] on div "Eligibility" at bounding box center [96, 111] width 96 height 6
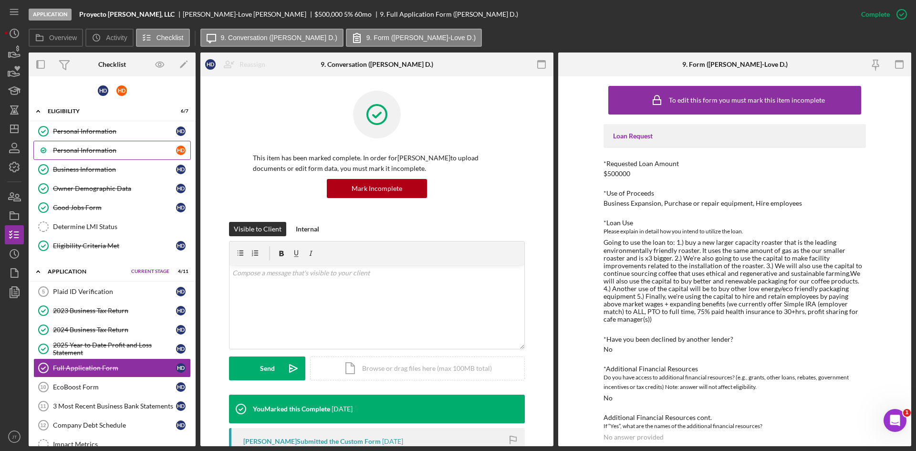
click at [90, 148] on div "Personal Information" at bounding box center [114, 150] width 123 height 8
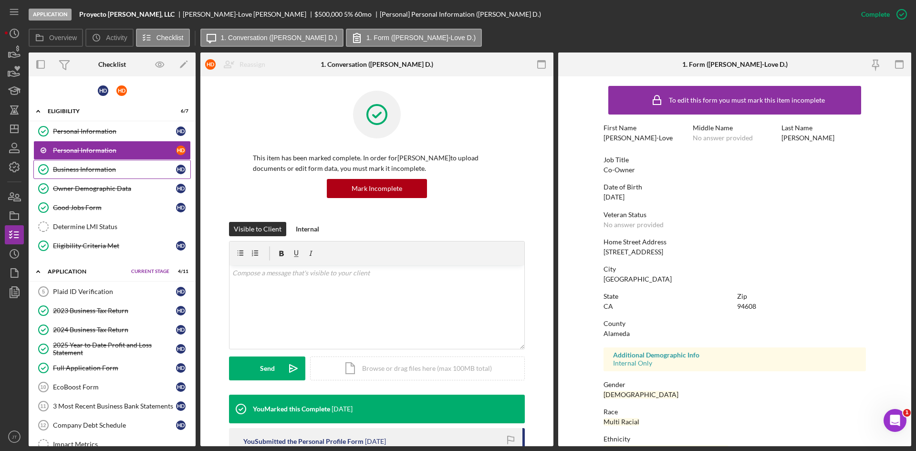
click at [88, 167] on div "Business Information" at bounding box center [114, 170] width 123 height 8
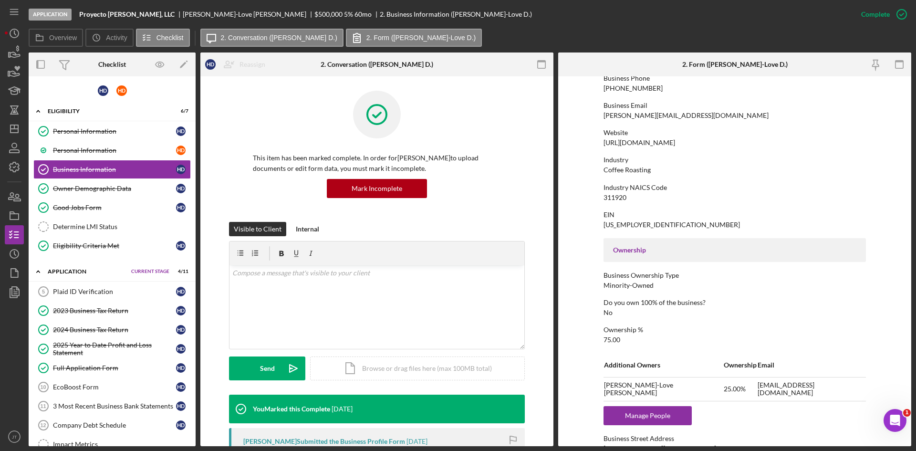
scroll to position [161, 0]
drag, startPoint x: 628, startPoint y: 197, endPoint x: 589, endPoint y: 195, distance: 39.2
click at [457, 195] on form "To edit this form you must mark this item incomplete Business Name Proyecto [PE…" at bounding box center [734, 261] width 353 height 370
copy div "311920"
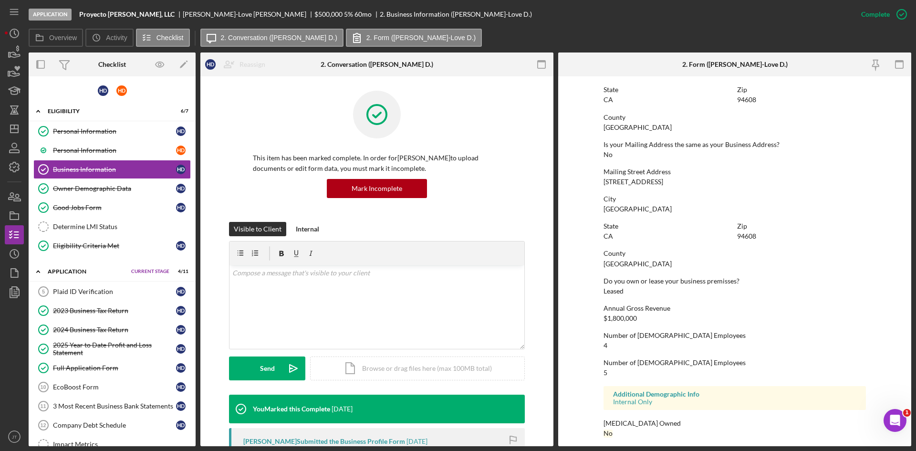
scroll to position [562, 0]
click at [23, 52] on icon "button" at bounding box center [14, 53] width 24 height 24
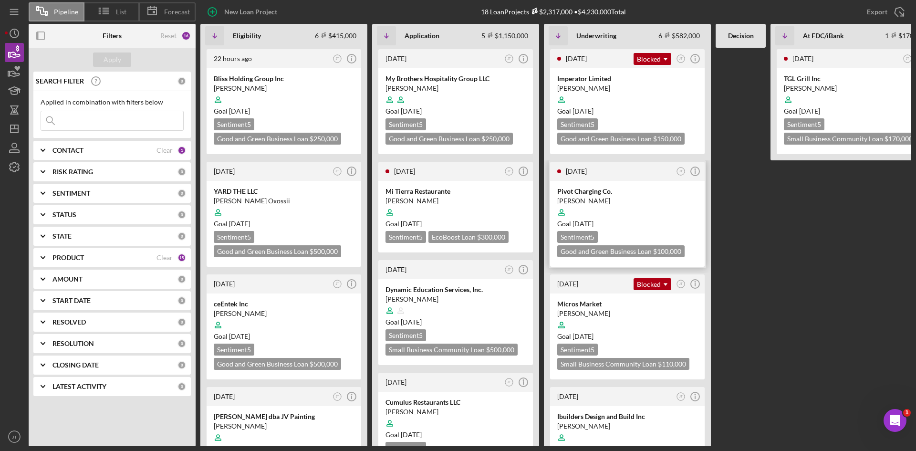
click at [457, 211] on div at bounding box center [627, 212] width 140 height 18
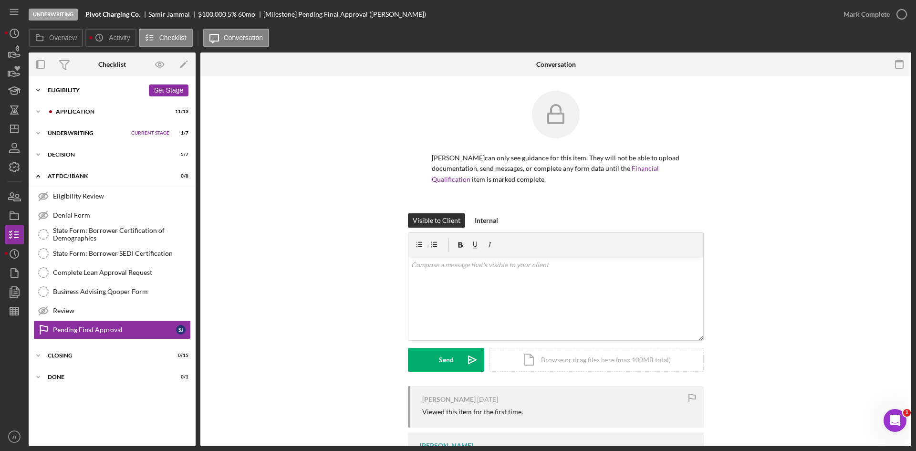
click at [67, 87] on div "Eligibility" at bounding box center [96, 90] width 96 height 6
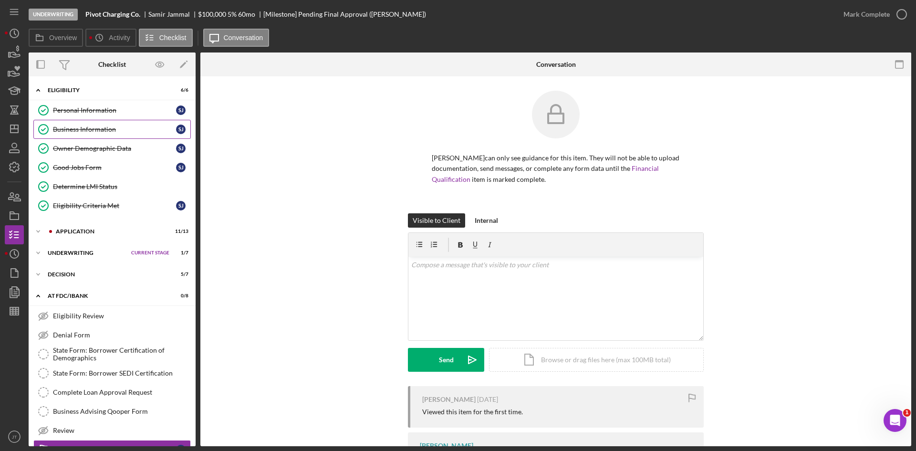
click at [87, 129] on div "Business Information" at bounding box center [114, 129] width 123 height 8
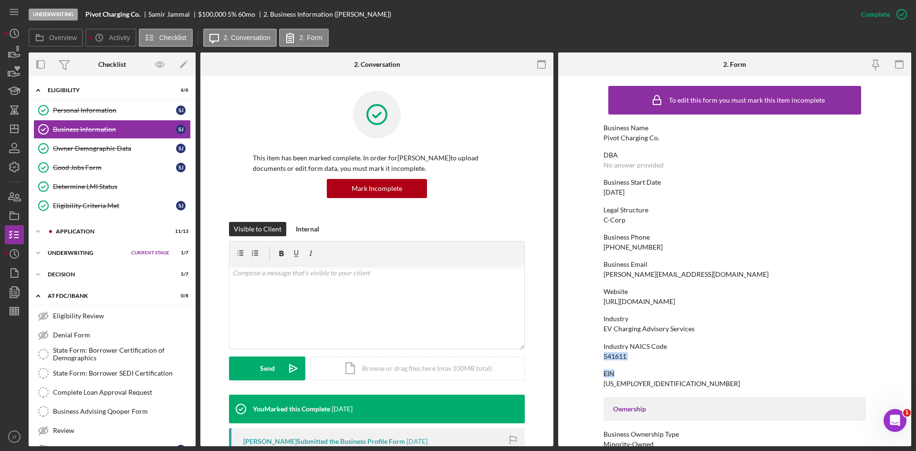
drag, startPoint x: 600, startPoint y: 355, endPoint x: 626, endPoint y: 360, distance: 26.8
click at [457, 360] on form "To edit this form you must mark this item incomplete Business Name Pivot Chargi…" at bounding box center [734, 261] width 353 height 370
click at [457, 360] on div "To edit this form you must mark this item incomplete Business Name Pivot Chargi…" at bounding box center [735, 436] width 262 height 710
drag, startPoint x: 626, startPoint y: 356, endPoint x: 597, endPoint y: 357, distance: 29.1
click at [457, 357] on form "To edit this form you must mark this item incomplete Business Name Pivot Chargi…" at bounding box center [734, 261] width 353 height 370
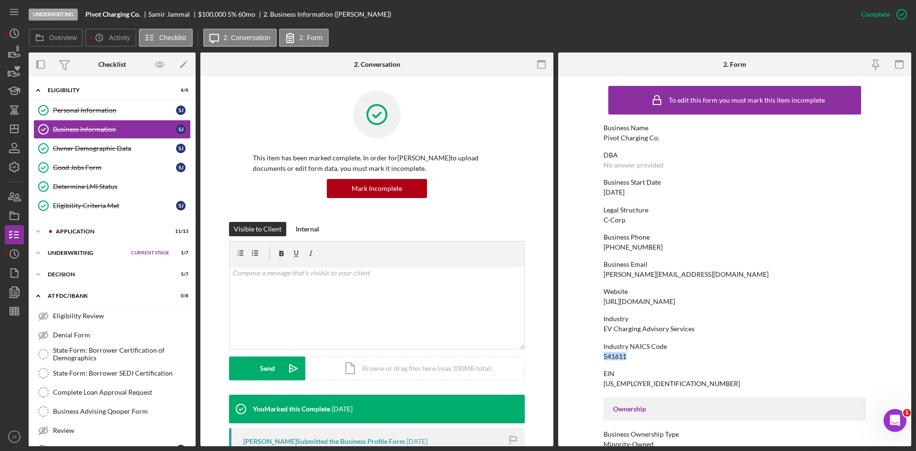
copy div "541611"
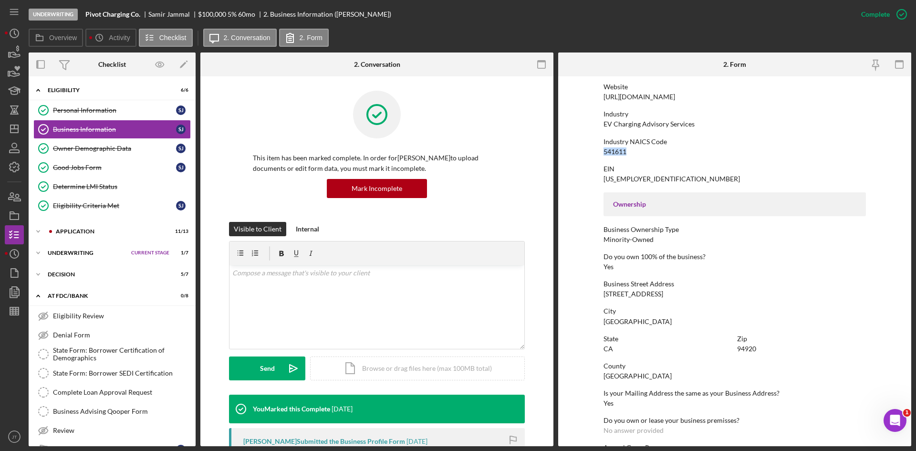
scroll to position [225, 0]
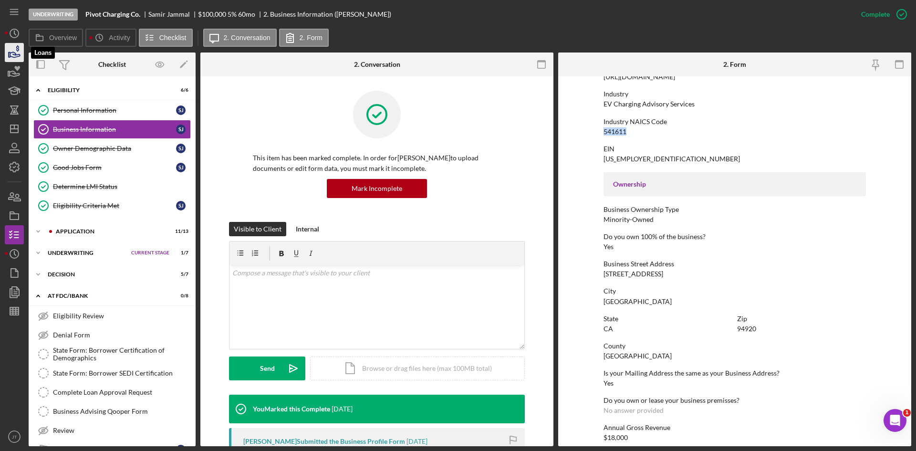
click at [22, 56] on icon "button" at bounding box center [14, 53] width 24 height 24
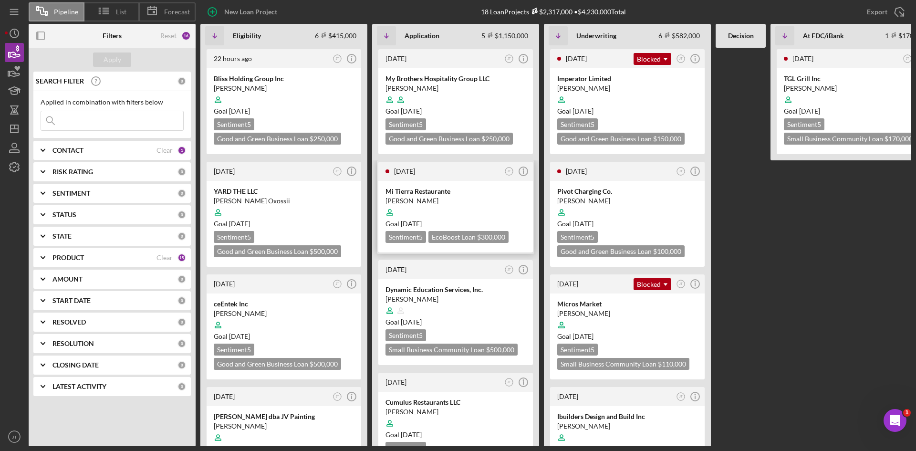
scroll to position [24, 0]
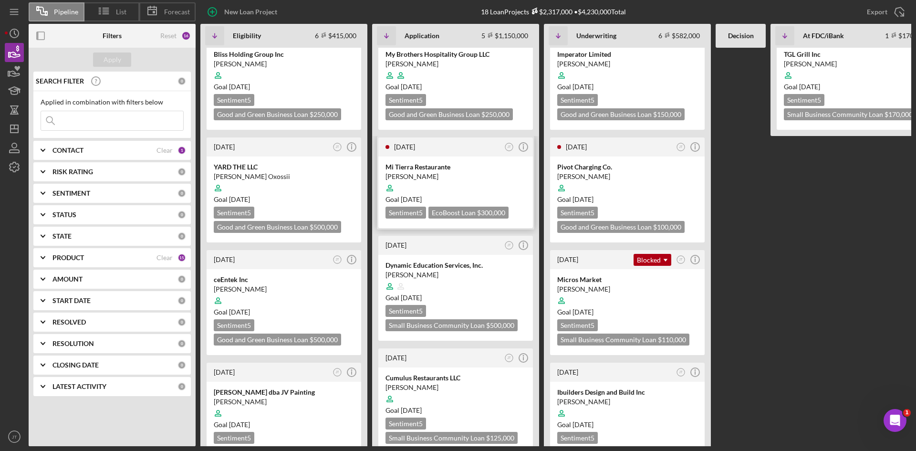
click at [457, 176] on div "[PERSON_NAME]" at bounding box center [456, 177] width 140 height 10
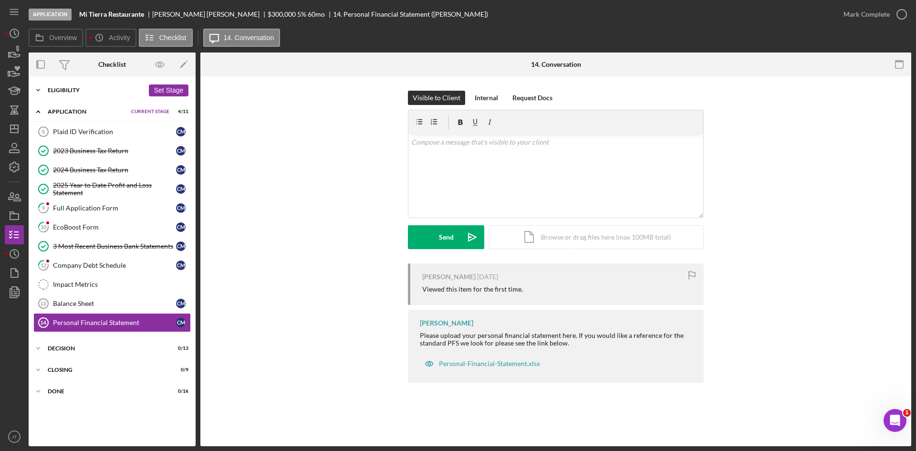
click at [82, 84] on div "Icon/Expander Eligibility 5 / 6 Set Stage" at bounding box center [112, 90] width 167 height 19
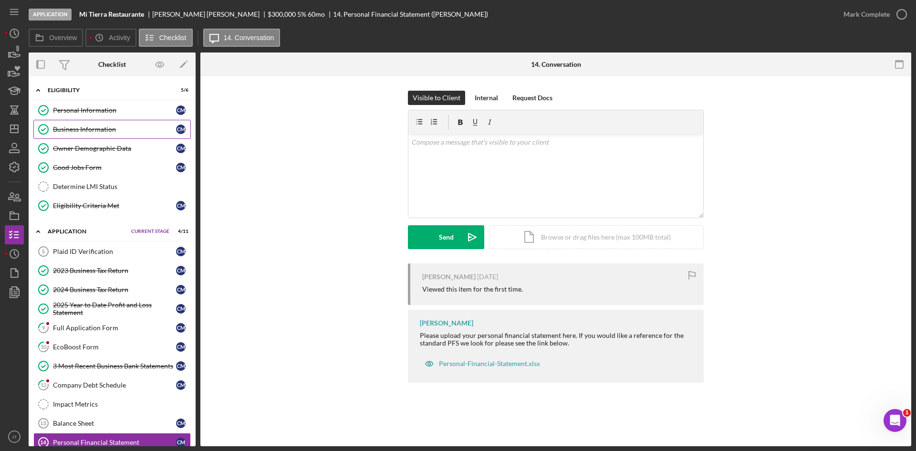
click at [97, 125] on link "Business Information Business Information C M" at bounding box center [111, 129] width 157 height 19
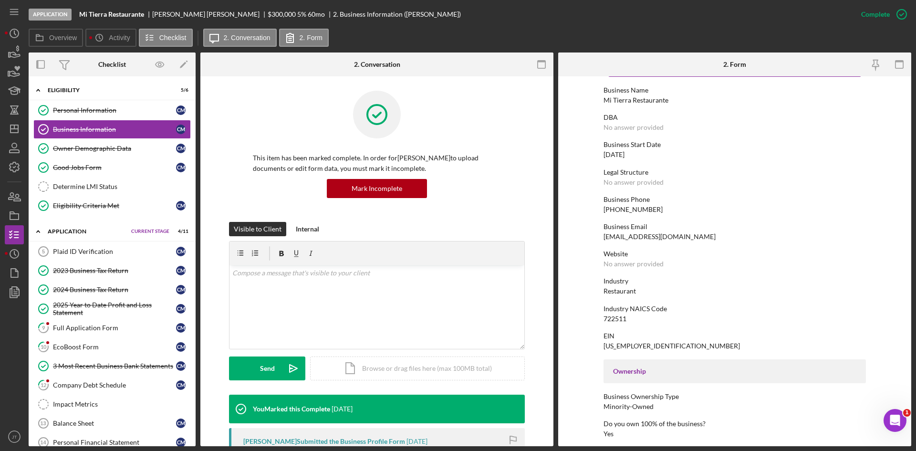
scroll to position [38, 0]
drag, startPoint x: 603, startPoint y: 322, endPoint x: 621, endPoint y: 318, distance: 19.1
click at [457, 318] on div "To edit this form you must mark this item incomplete Business Name Mi Tierra Re…" at bounding box center [735, 398] width 262 height 710
click at [457, 319] on div "Industry NAICS Code 722511" at bounding box center [735, 313] width 262 height 18
drag, startPoint x: 626, startPoint y: 318, endPoint x: 603, endPoint y: 321, distance: 23.5
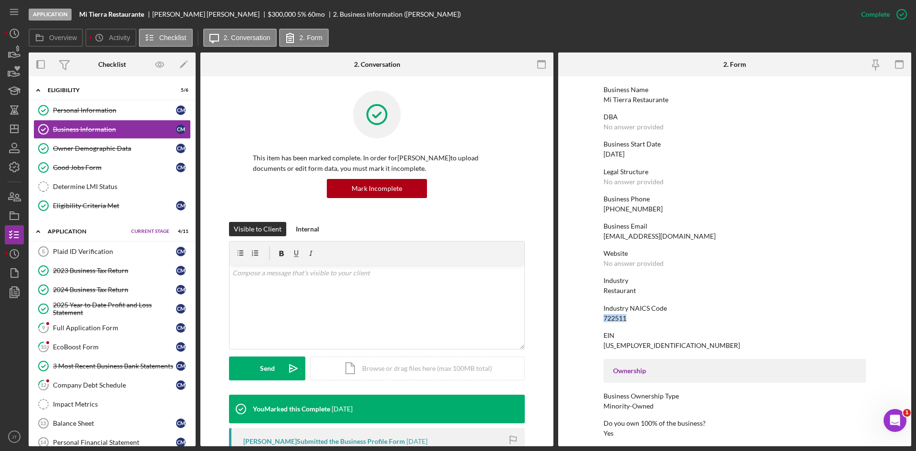
click at [457, 321] on div "Industry NAICS Code 722511" at bounding box center [735, 313] width 262 height 18
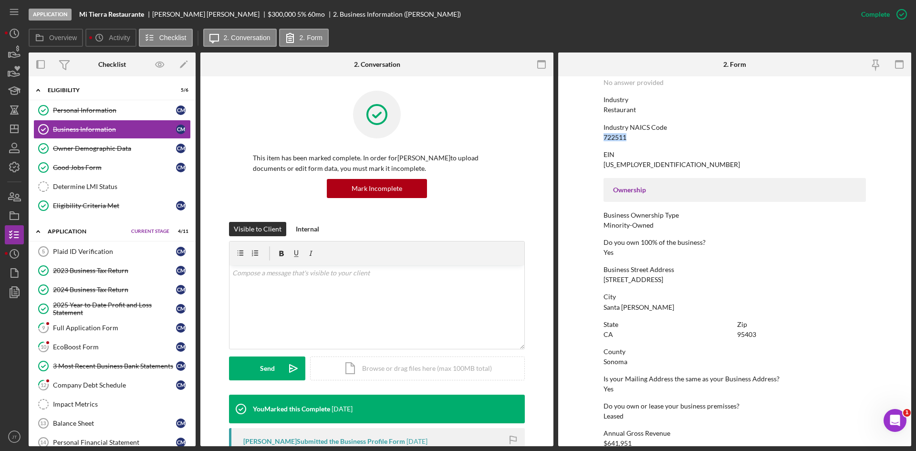
scroll to position [221, 0]
click at [13, 53] on icon "button" at bounding box center [14, 53] width 24 height 24
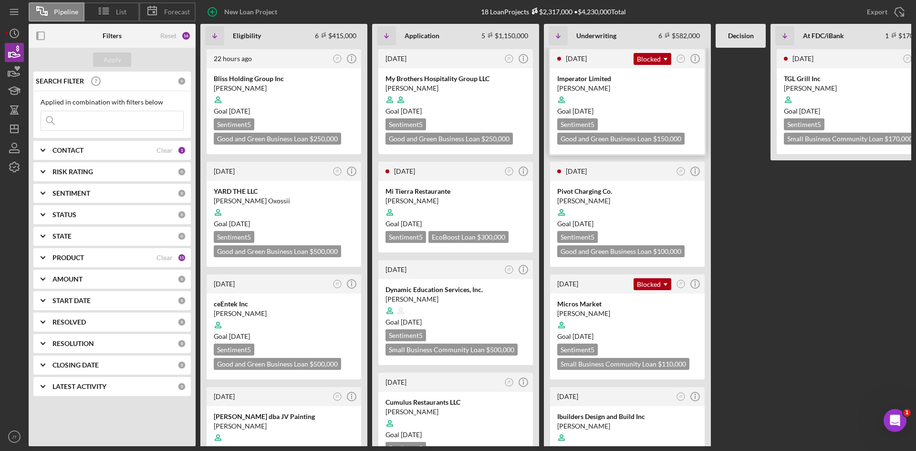
click at [457, 113] on div "Goal [DATE]" at bounding box center [627, 111] width 140 height 10
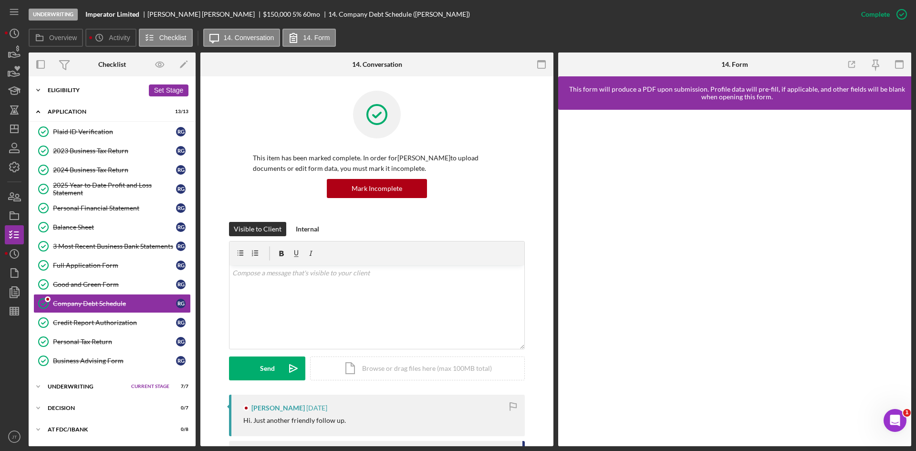
click at [66, 94] on div "Icon/Expander Eligibility 6 / 6 Set Stage" at bounding box center [112, 90] width 167 height 19
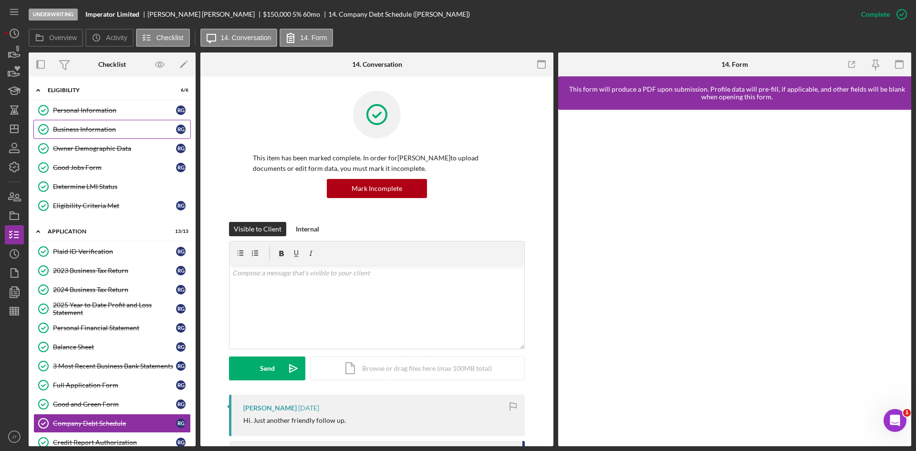
click at [116, 133] on div "Business Information" at bounding box center [114, 129] width 123 height 8
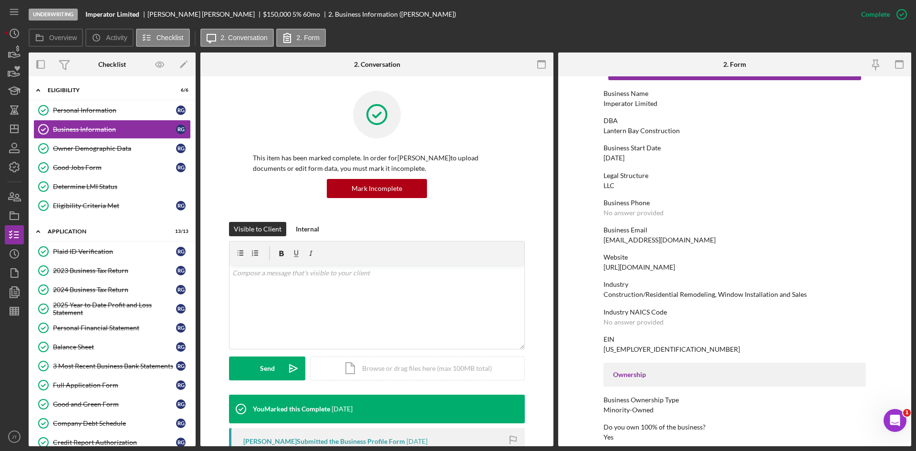
scroll to position [35, 0]
drag, startPoint x: 601, startPoint y: 292, endPoint x: 809, endPoint y: 295, distance: 208.5
click at [457, 295] on form "To edit this form you must mark this item incomplete Business Name Imperator Li…" at bounding box center [734, 261] width 353 height 370
click at [457, 308] on div "Industry NAICS Code" at bounding box center [735, 312] width 262 height 8
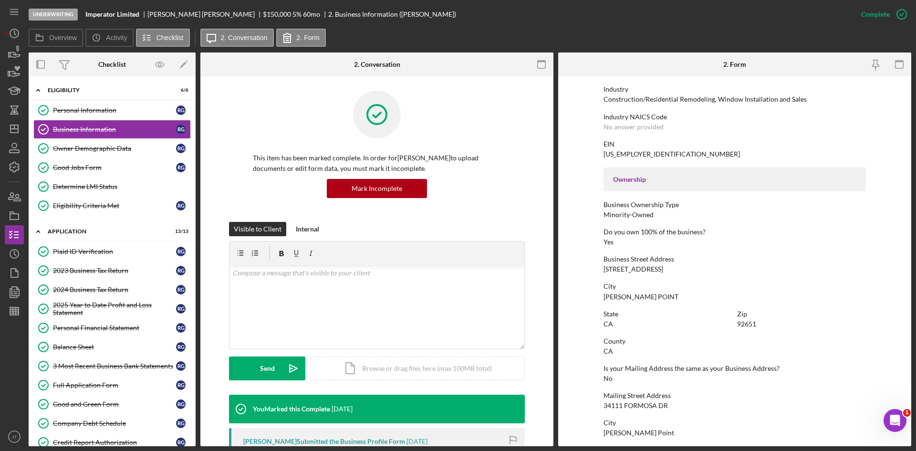
scroll to position [230, 0]
click at [18, 52] on icon "button" at bounding box center [14, 53] width 24 height 24
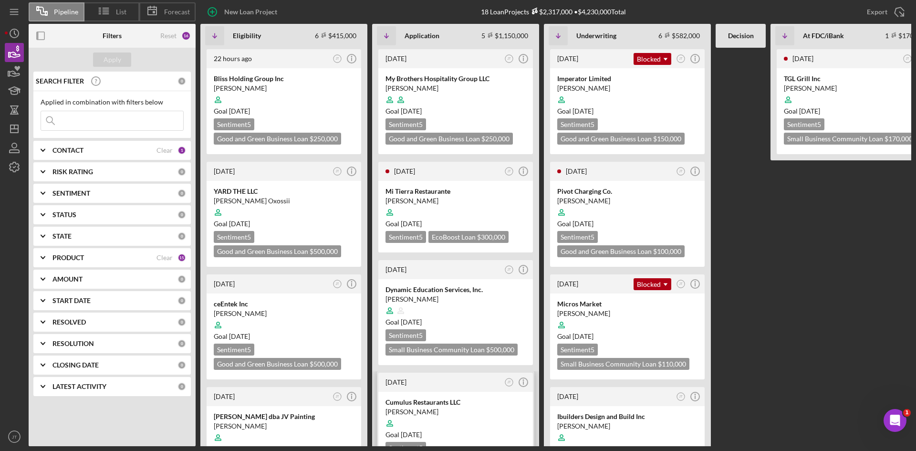
click at [457, 403] on div "Cumulus Restaurants LLC" at bounding box center [456, 402] width 140 height 10
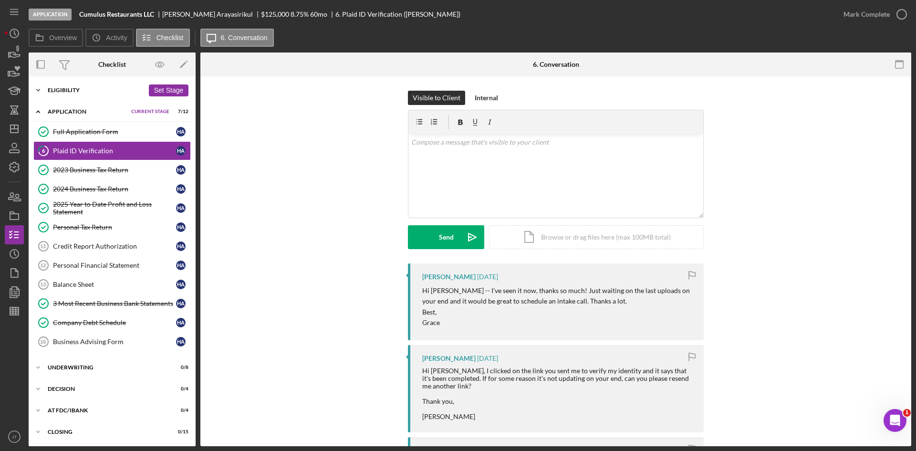
click at [61, 94] on div "Icon/Expander Eligibility 6 / 6 Set Stage" at bounding box center [112, 90] width 167 height 19
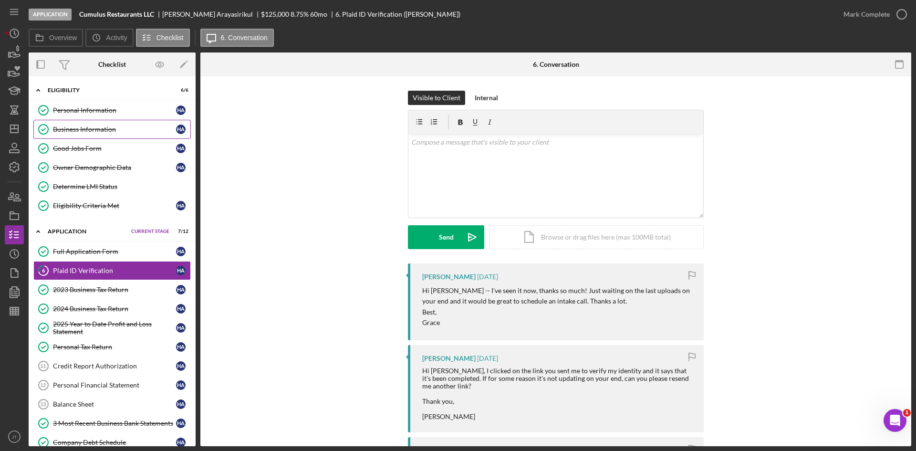
click at [131, 134] on link "Business Information Business Information H A" at bounding box center [111, 129] width 157 height 19
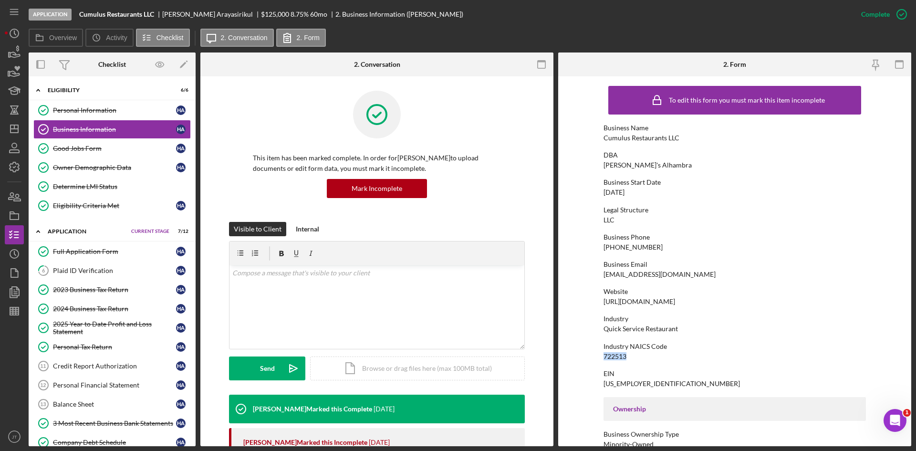
drag, startPoint x: 602, startPoint y: 355, endPoint x: 635, endPoint y: 354, distance: 33.4
click at [457, 354] on form "To edit this form you must mark this item incomplete Business Name Cumulus Rest…" at bounding box center [734, 261] width 353 height 370
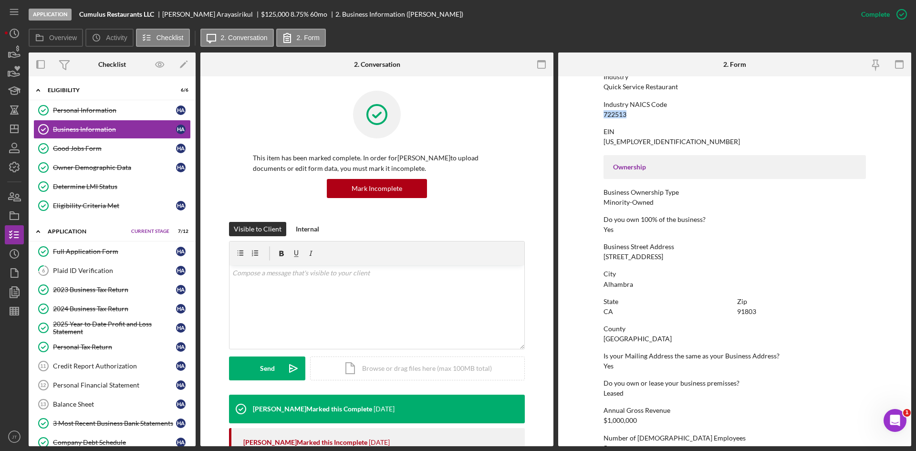
scroll to position [242, 0]
